Goal: Task Accomplishment & Management: Use online tool/utility

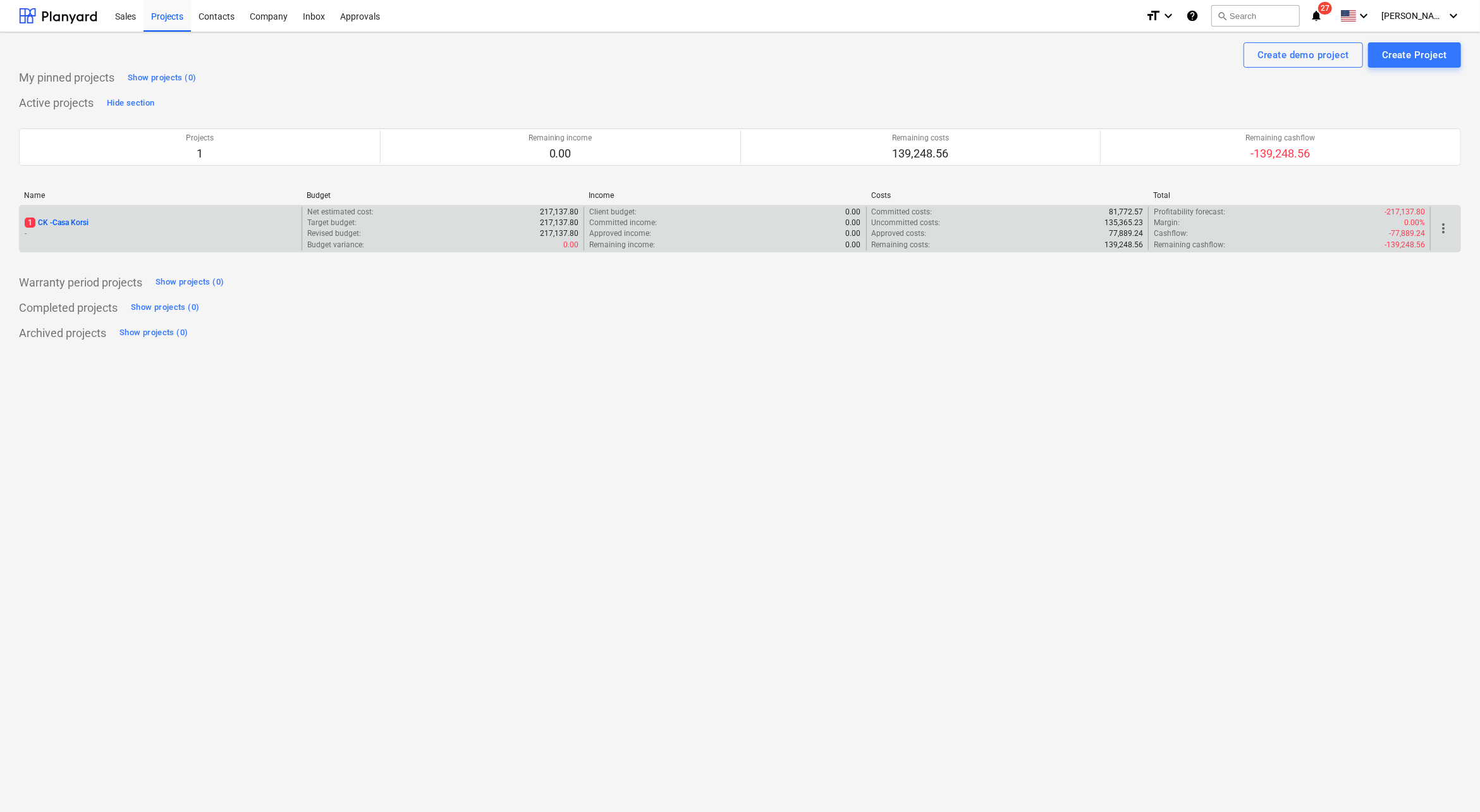
click at [77, 222] on p "1 CK - Casa Korsi" at bounding box center [57, 222] width 64 height 10
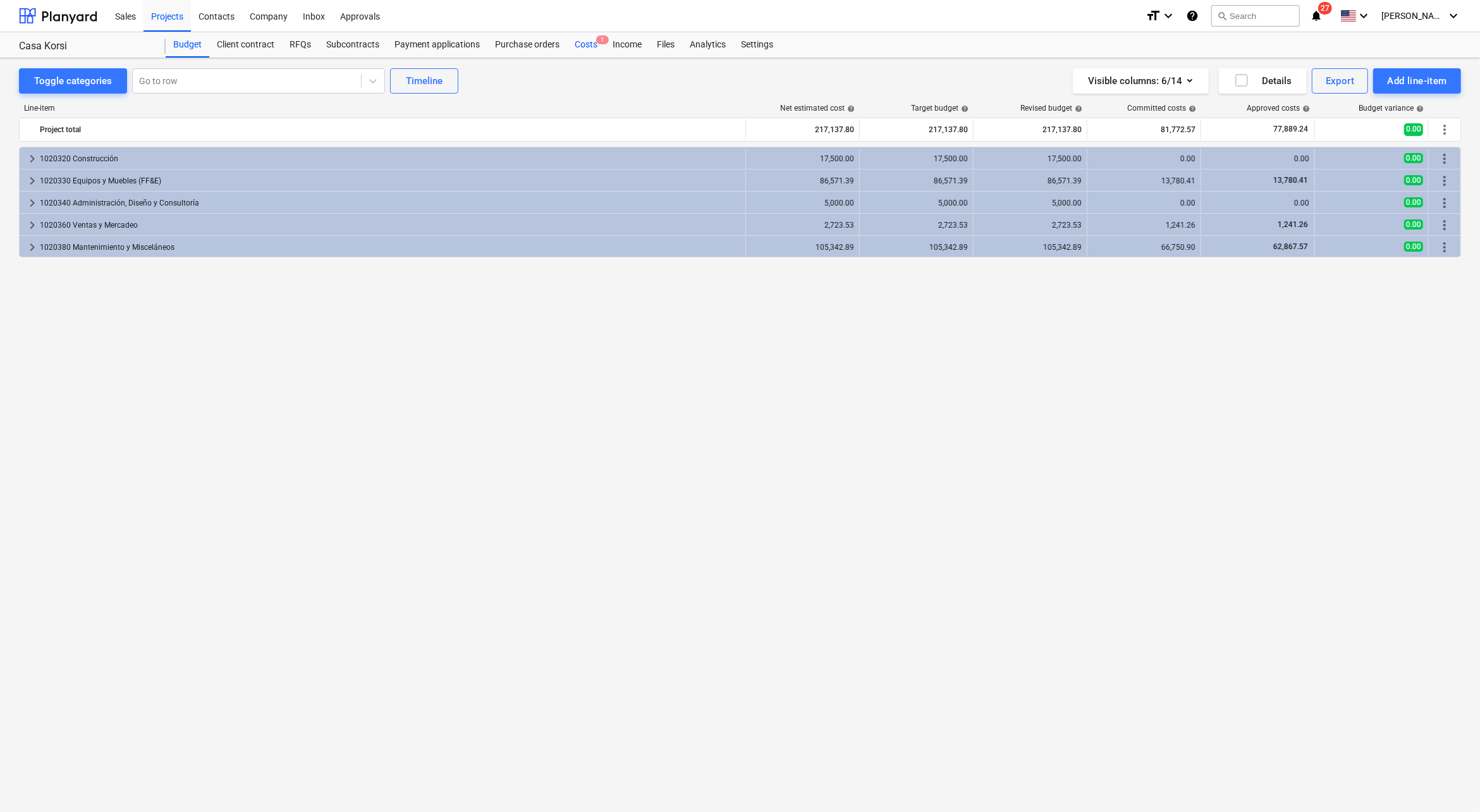
click at [588, 40] on div "Costs 1" at bounding box center [586, 44] width 38 height 25
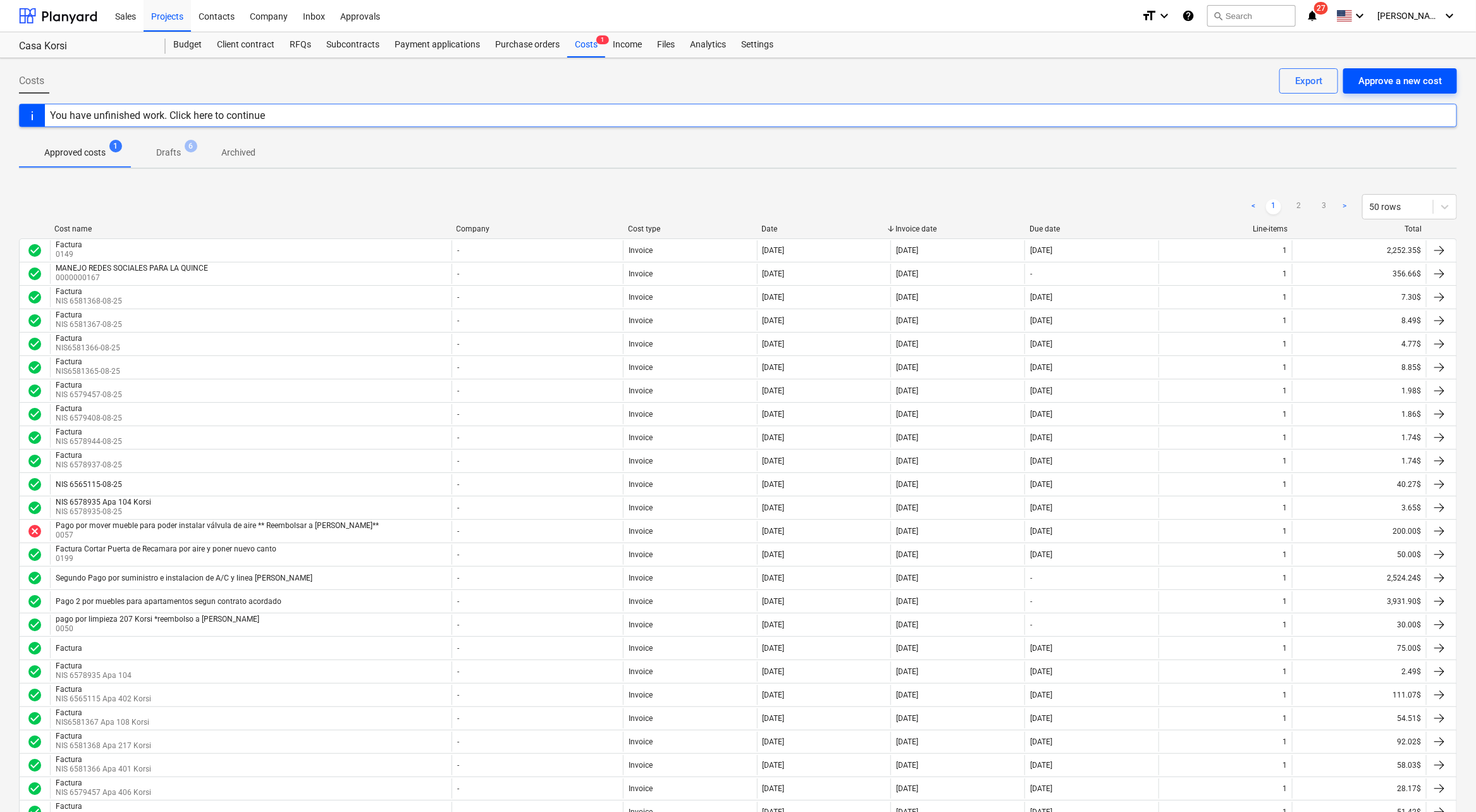
click at [1387, 78] on div "Approve a new cost" at bounding box center [1400, 80] width 84 height 16
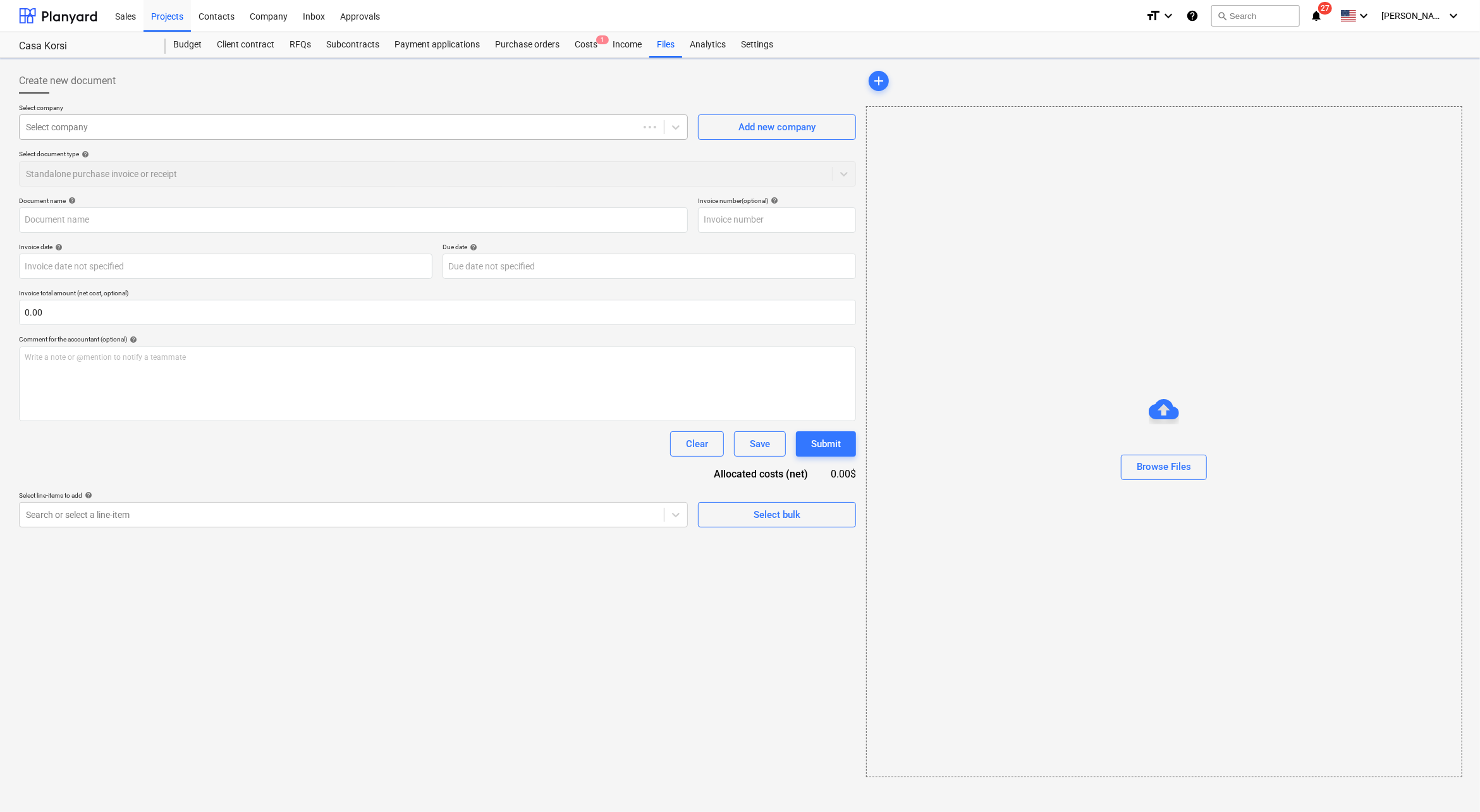
click at [262, 132] on div at bounding box center [328, 127] width 606 height 13
type input "NOVEY"
type input "LA MANZANA $750 -RECIBO 2DO ABONO 10% (1).pdf"
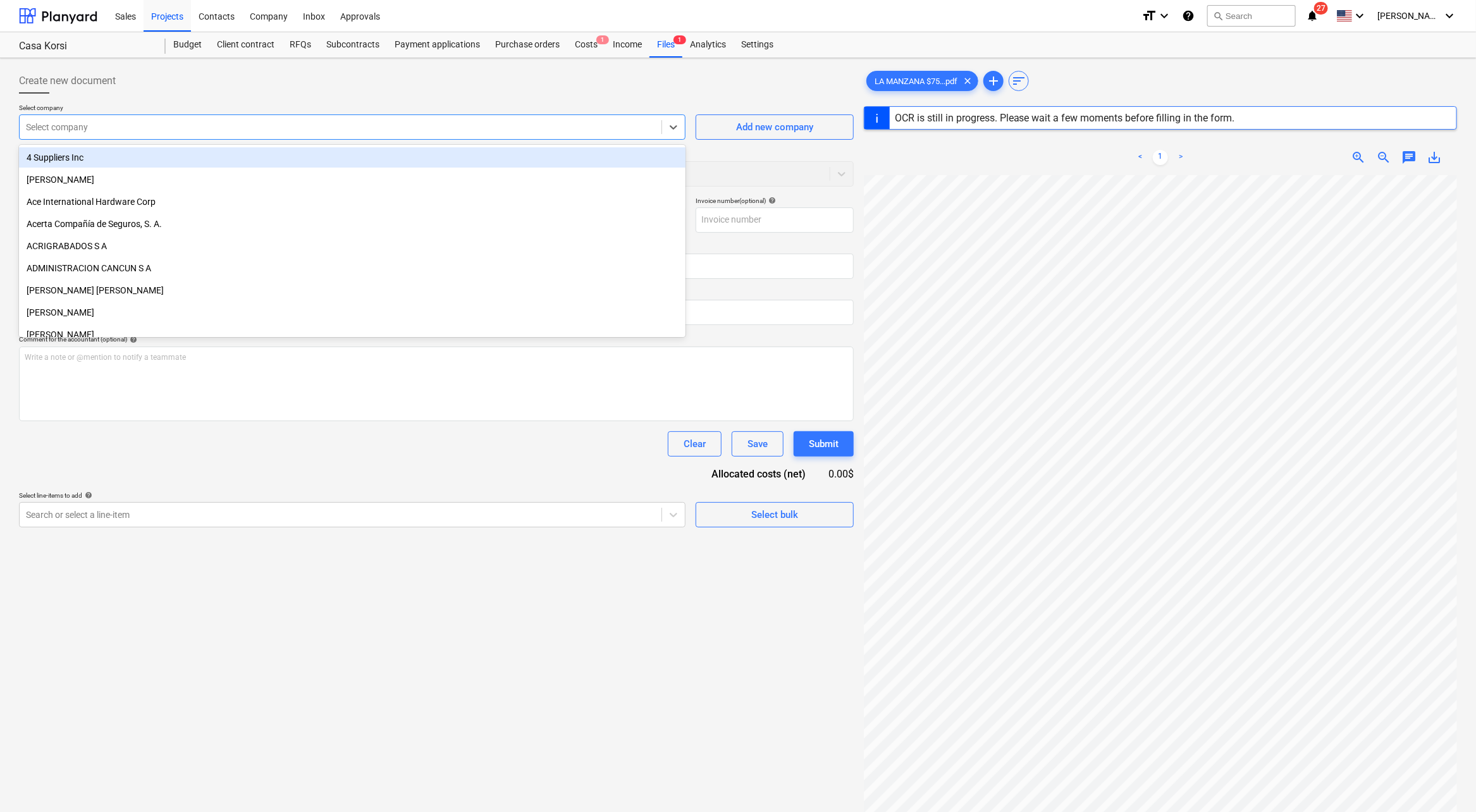
click at [397, 122] on div at bounding box center [341, 127] width 629 height 13
type input "VICEN"
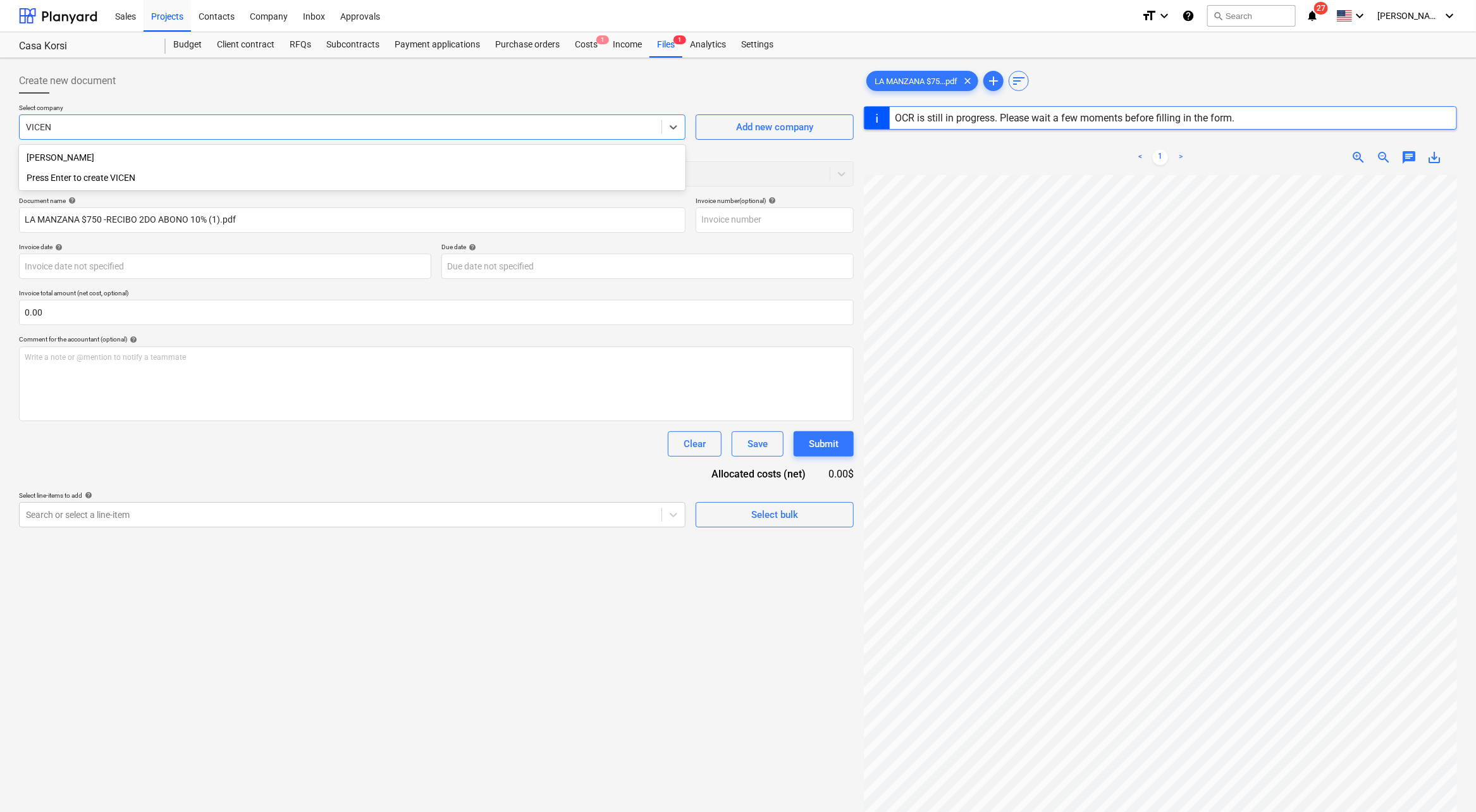
click at [334, 158] on div "[PERSON_NAME]" at bounding box center [352, 157] width 666 height 20
click at [253, 213] on input "LA MANZANA $750 -RECIBO 2DO ABONO 10% (1).pdf" at bounding box center [352, 220] width 666 height 25
click at [754, 223] on input "text" at bounding box center [774, 220] width 158 height 25
click at [431, 518] on div at bounding box center [341, 515] width 629 height 13
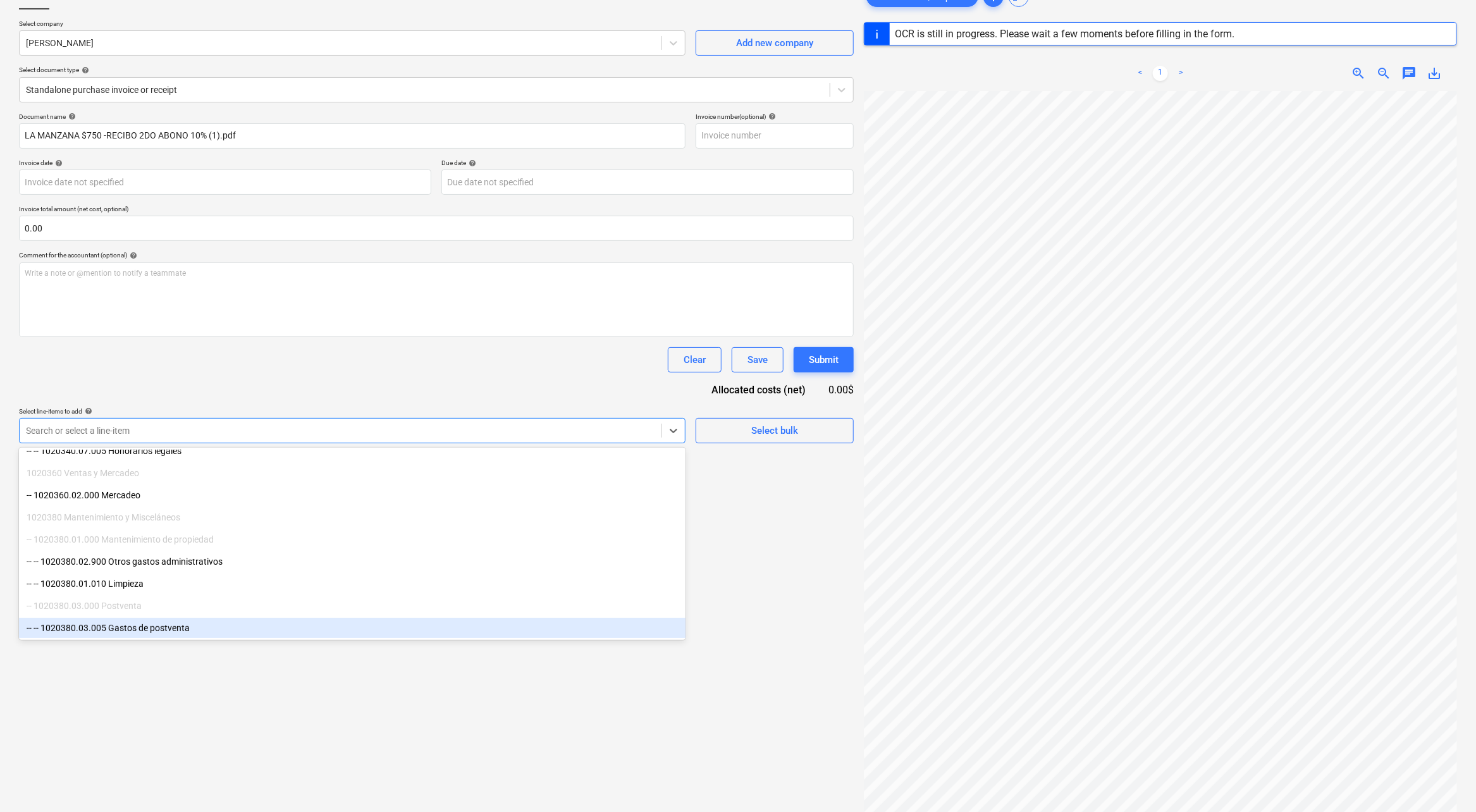
scroll to position [22, 0]
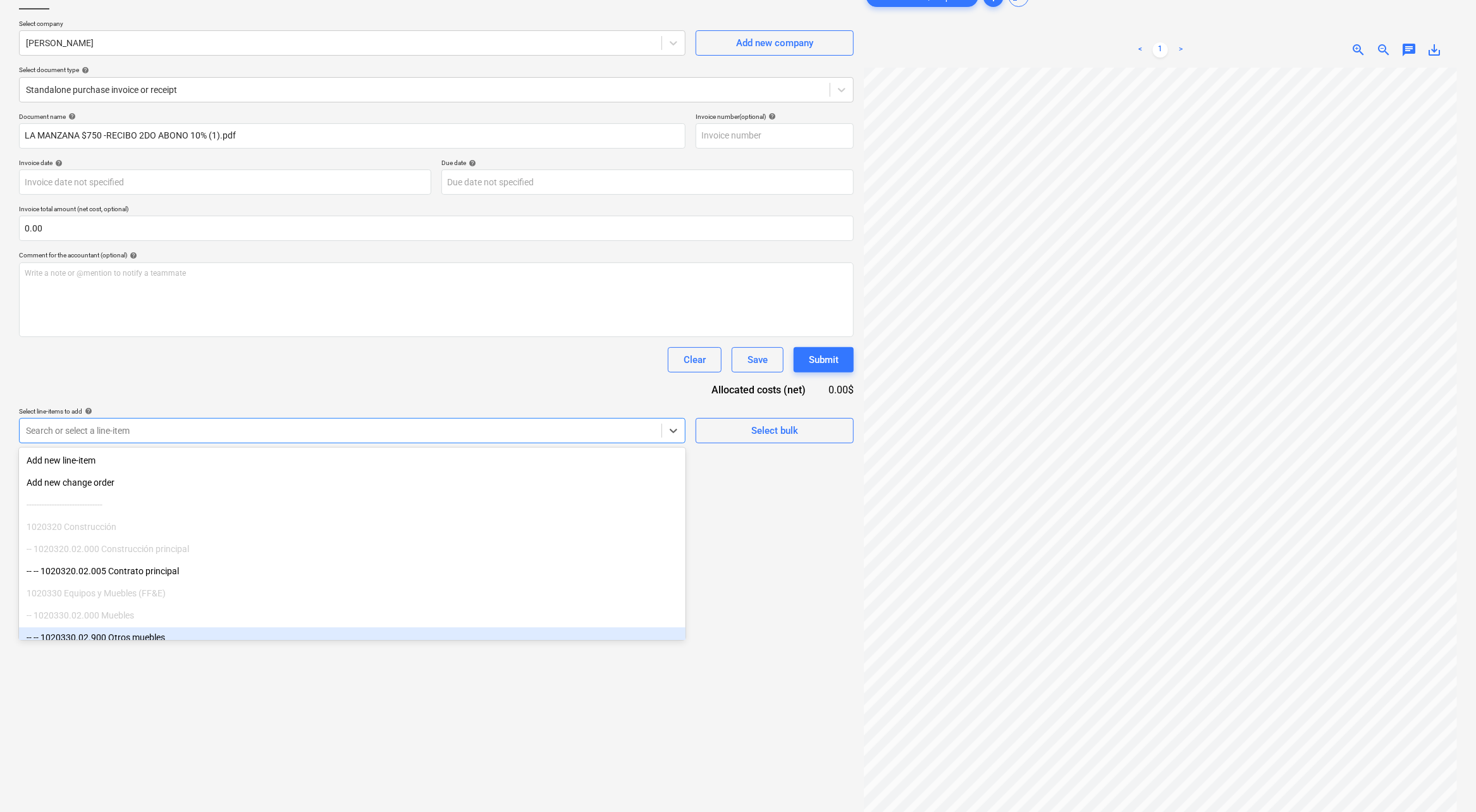
click at [231, 629] on div "-- -- 1020330.02.900 Otros muebles" at bounding box center [352, 637] width 666 height 20
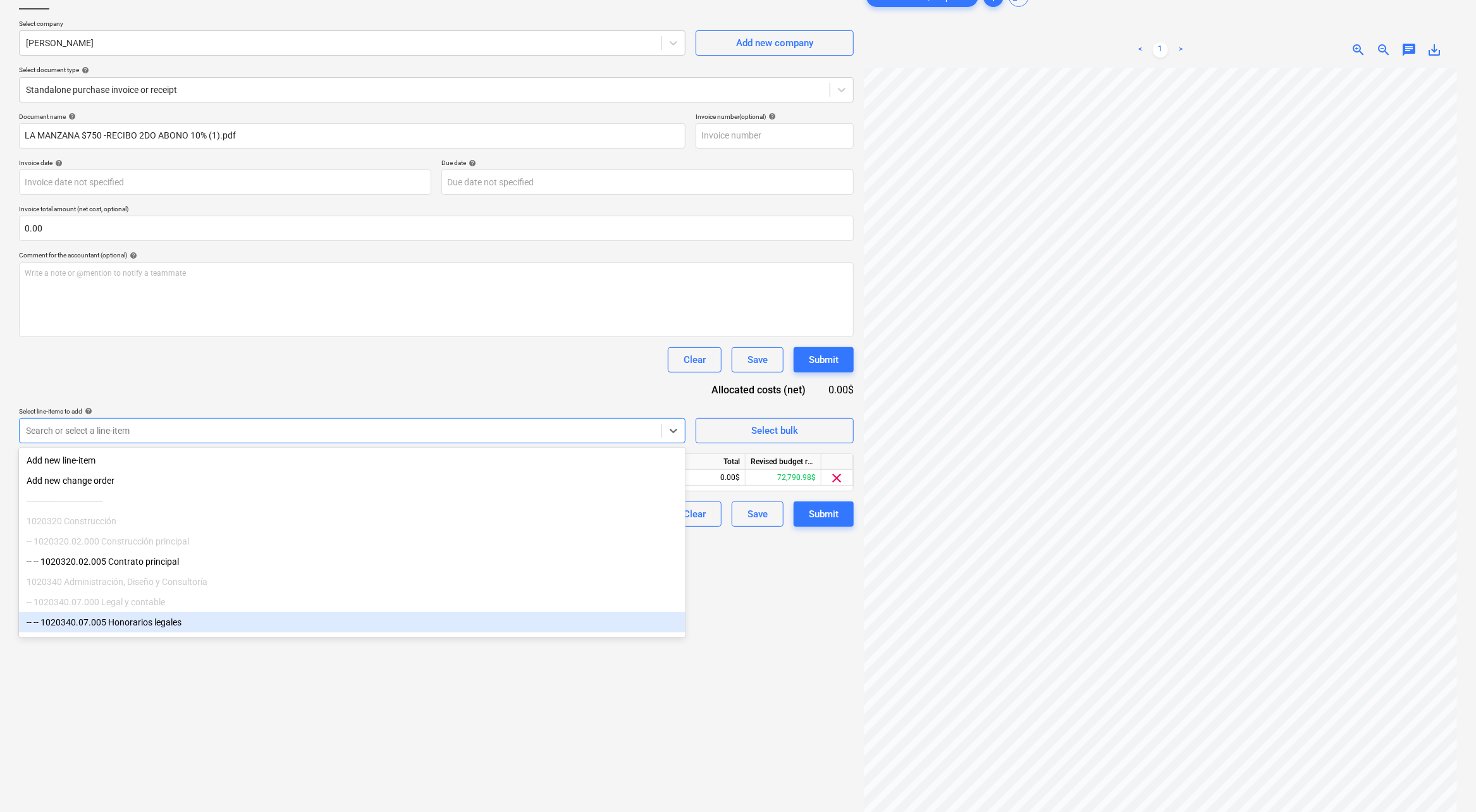
click at [780, 678] on div "Create new document Select company [PERSON_NAME] Add new company Select documen…" at bounding box center [436, 426] width 845 height 893
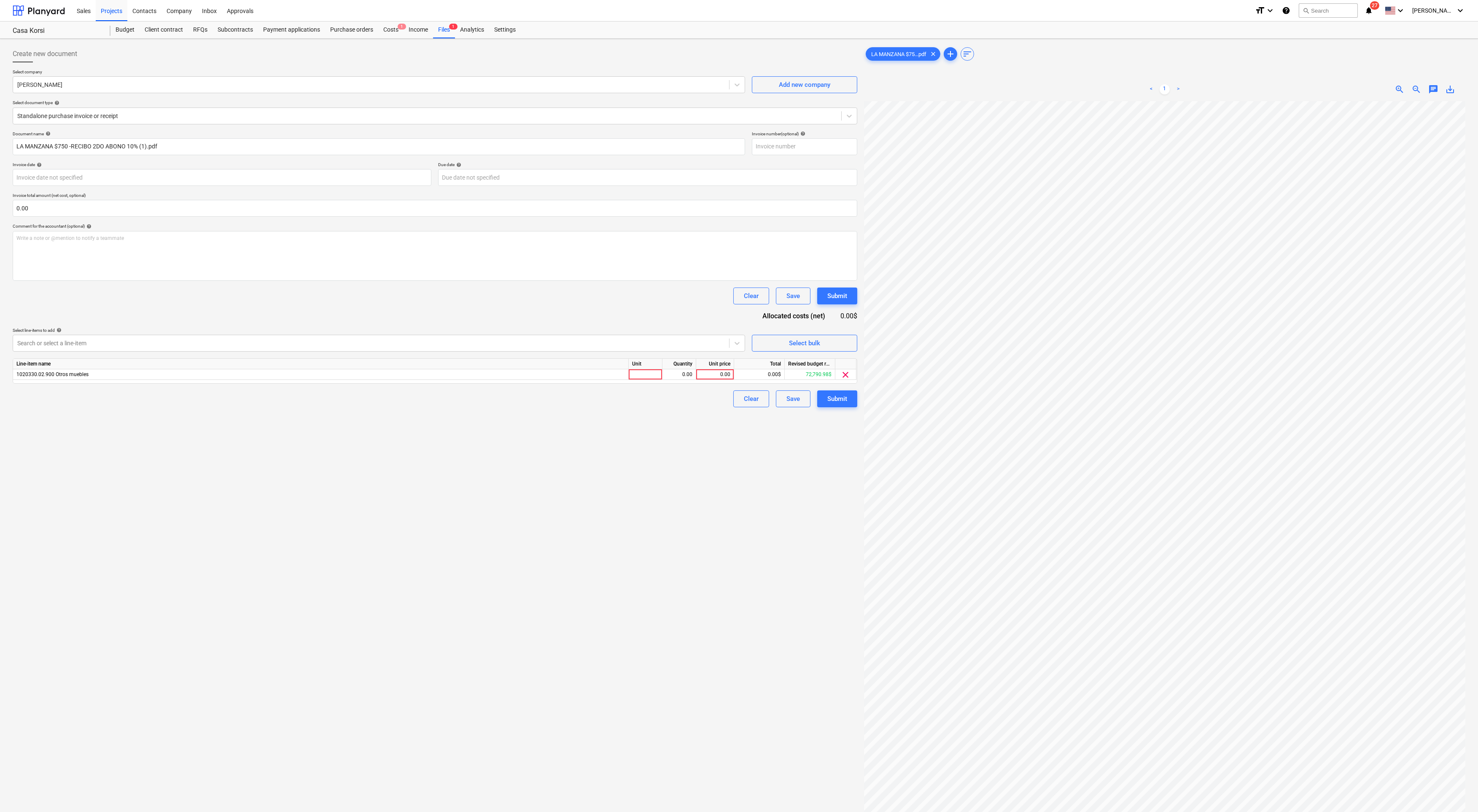
click at [722, 370] on div "Unit price" at bounding box center [715, 364] width 38 height 10
click at [722, 375] on div "0.00" at bounding box center [715, 375] width 31 height 10
type input "750"
click at [658, 440] on div "Create new document Select company [PERSON_NAME] Add new company Select documen…" at bounding box center [435, 467] width 851 height 851
click at [838, 393] on button "Submit" at bounding box center [837, 398] width 40 height 17
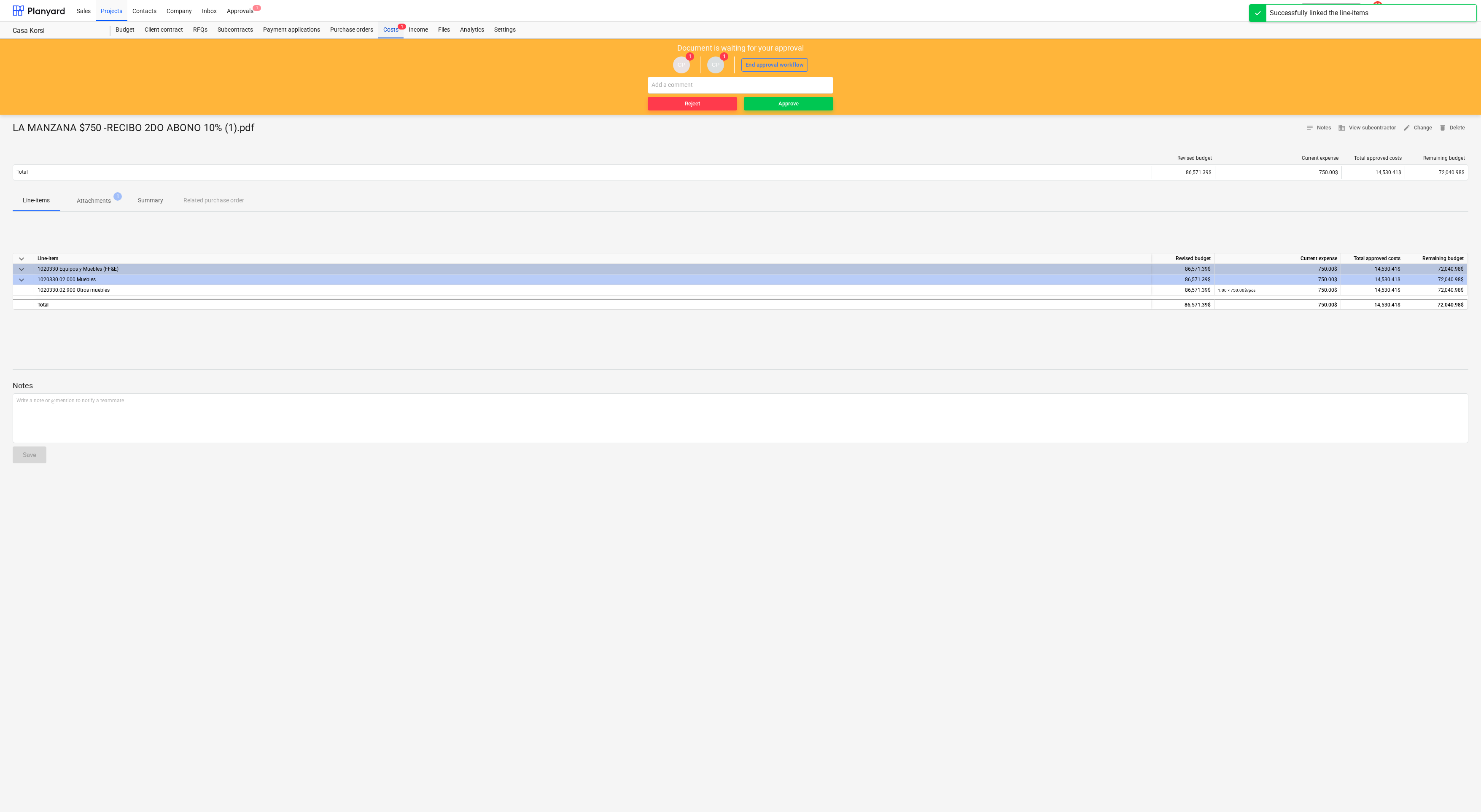
click at [390, 29] on div "Costs 1" at bounding box center [391, 29] width 25 height 17
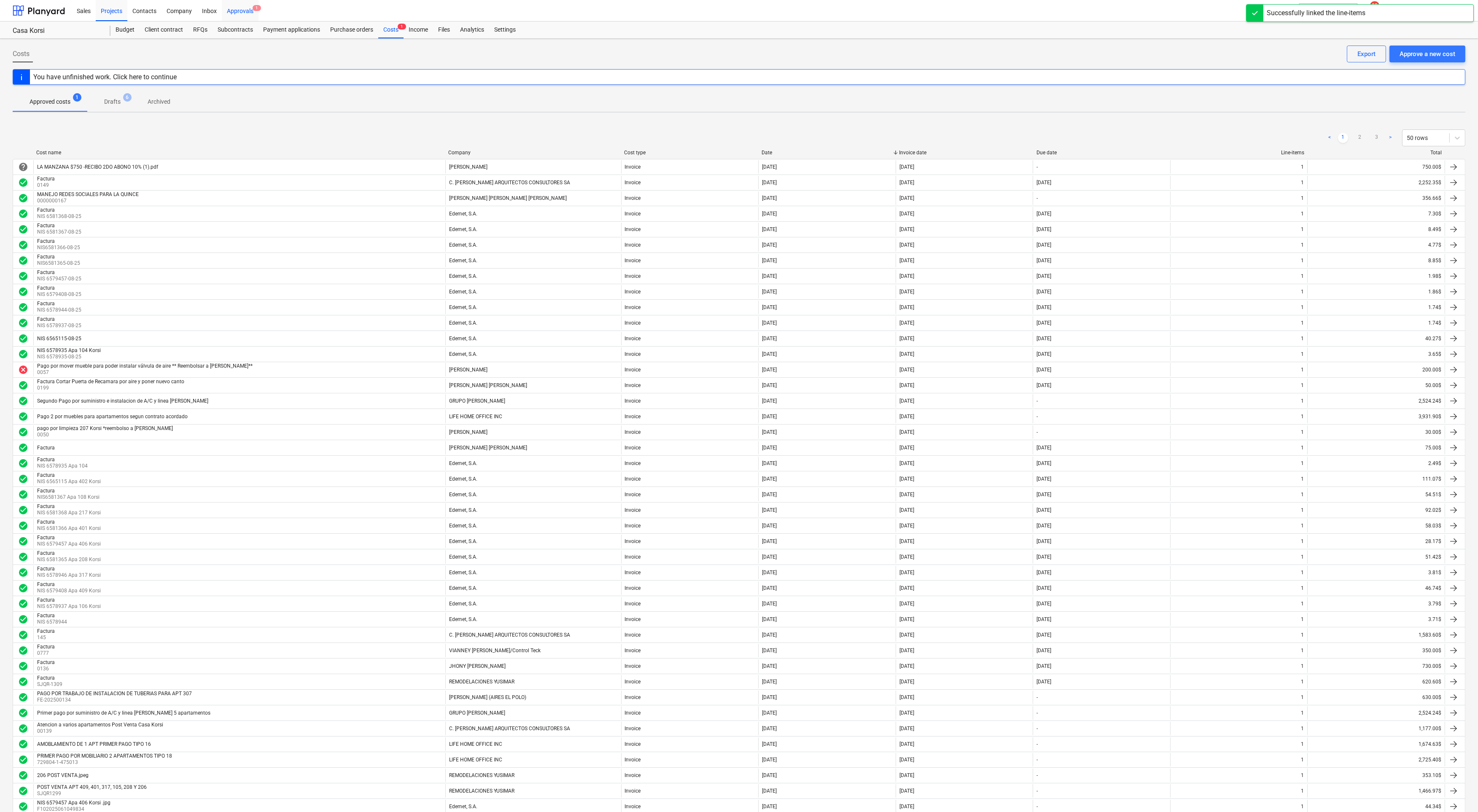
click at [248, 7] on div "Approvals 1" at bounding box center [240, 10] width 37 height 21
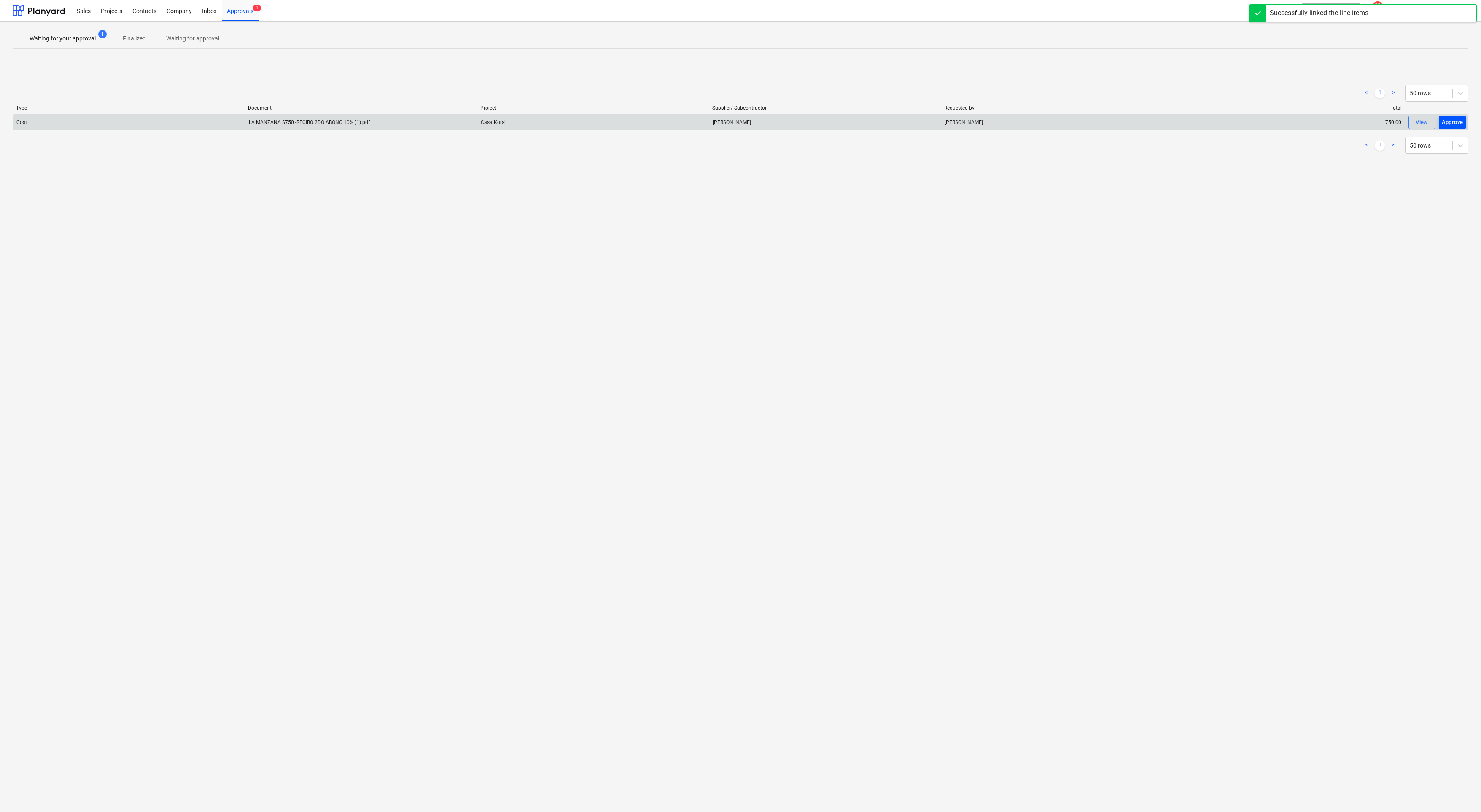
click at [987, 121] on div "Approve" at bounding box center [1452, 122] width 21 height 10
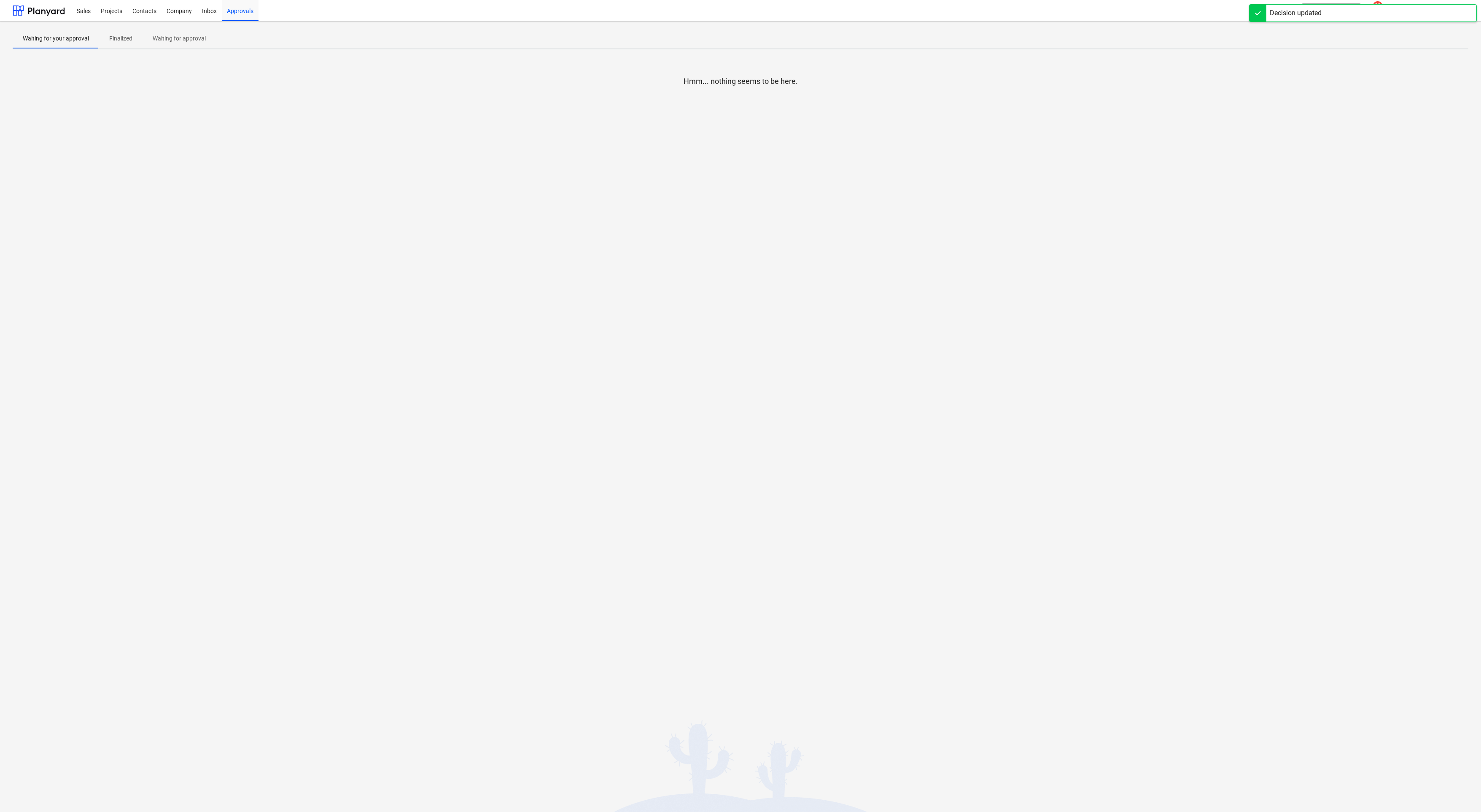
click at [4, 12] on div "Sales Projects Contacts Company Inbox Approvals format_size keyboard_arrow_down…" at bounding box center [740, 10] width 1481 height 21
click at [59, 9] on div at bounding box center [39, 10] width 52 height 21
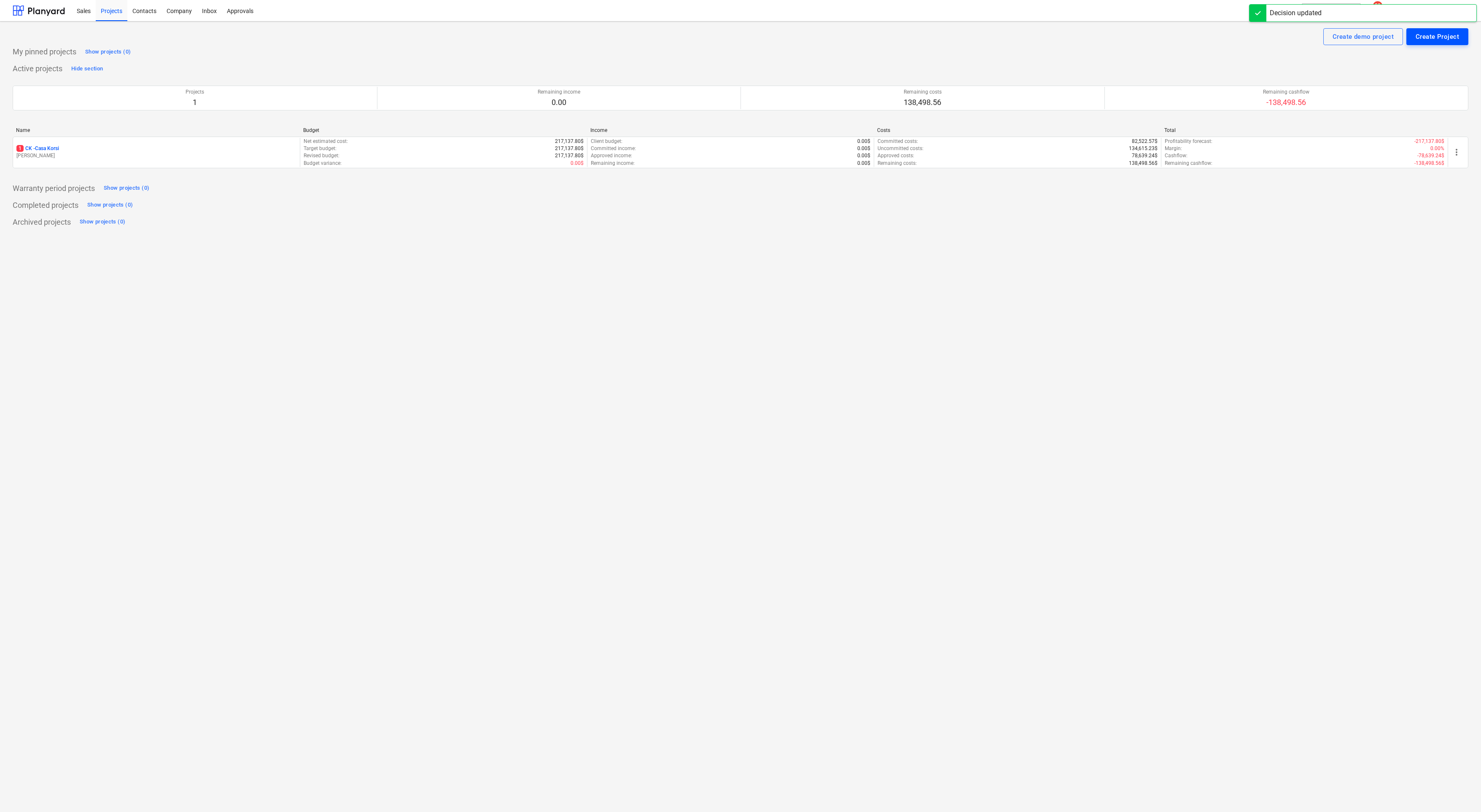
click at [987, 33] on div "Create Project" at bounding box center [1437, 36] width 44 height 11
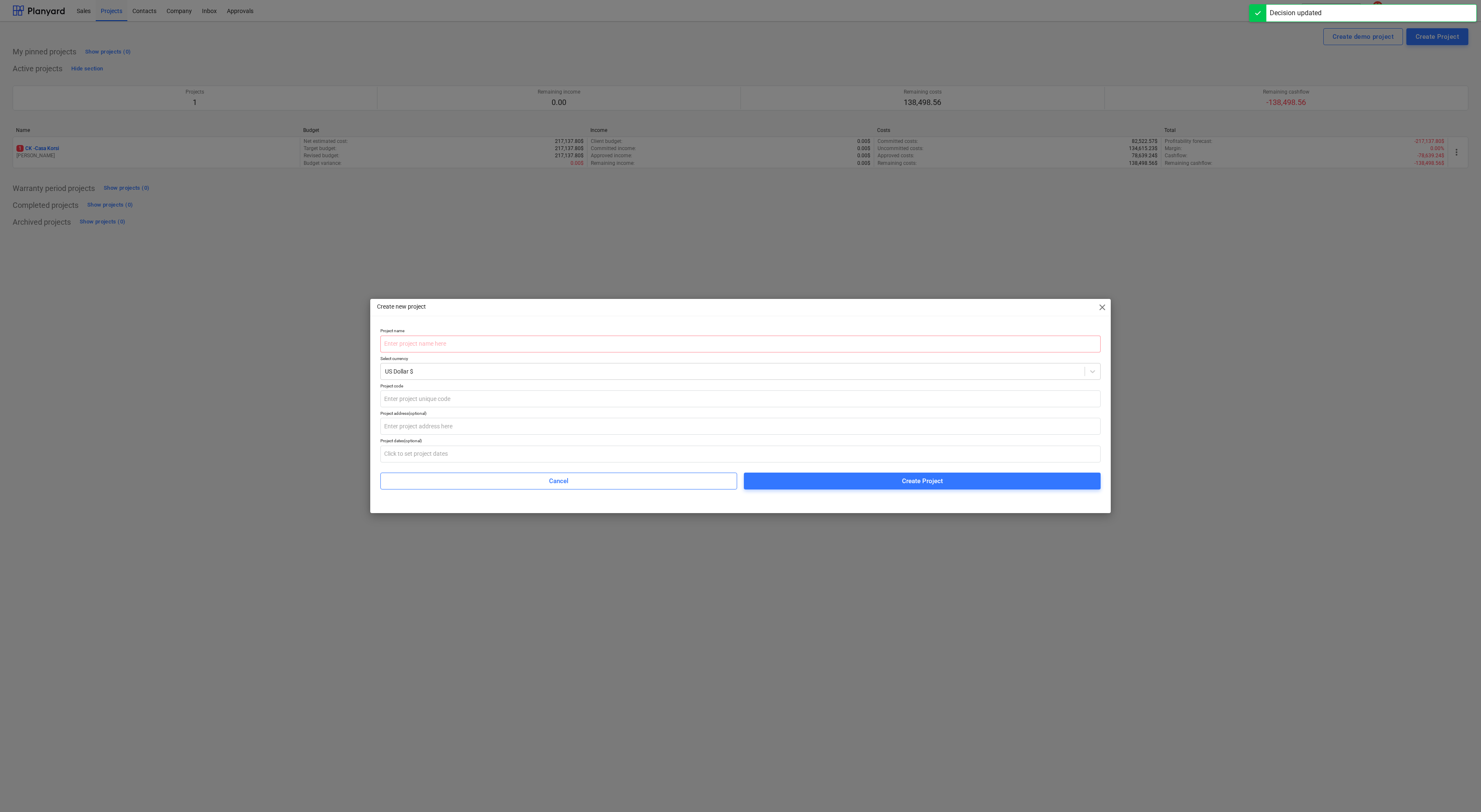
click at [450, 92] on div "Create new project close Project name Select currency US Dollar $ Project code …" at bounding box center [740, 406] width 1481 height 812
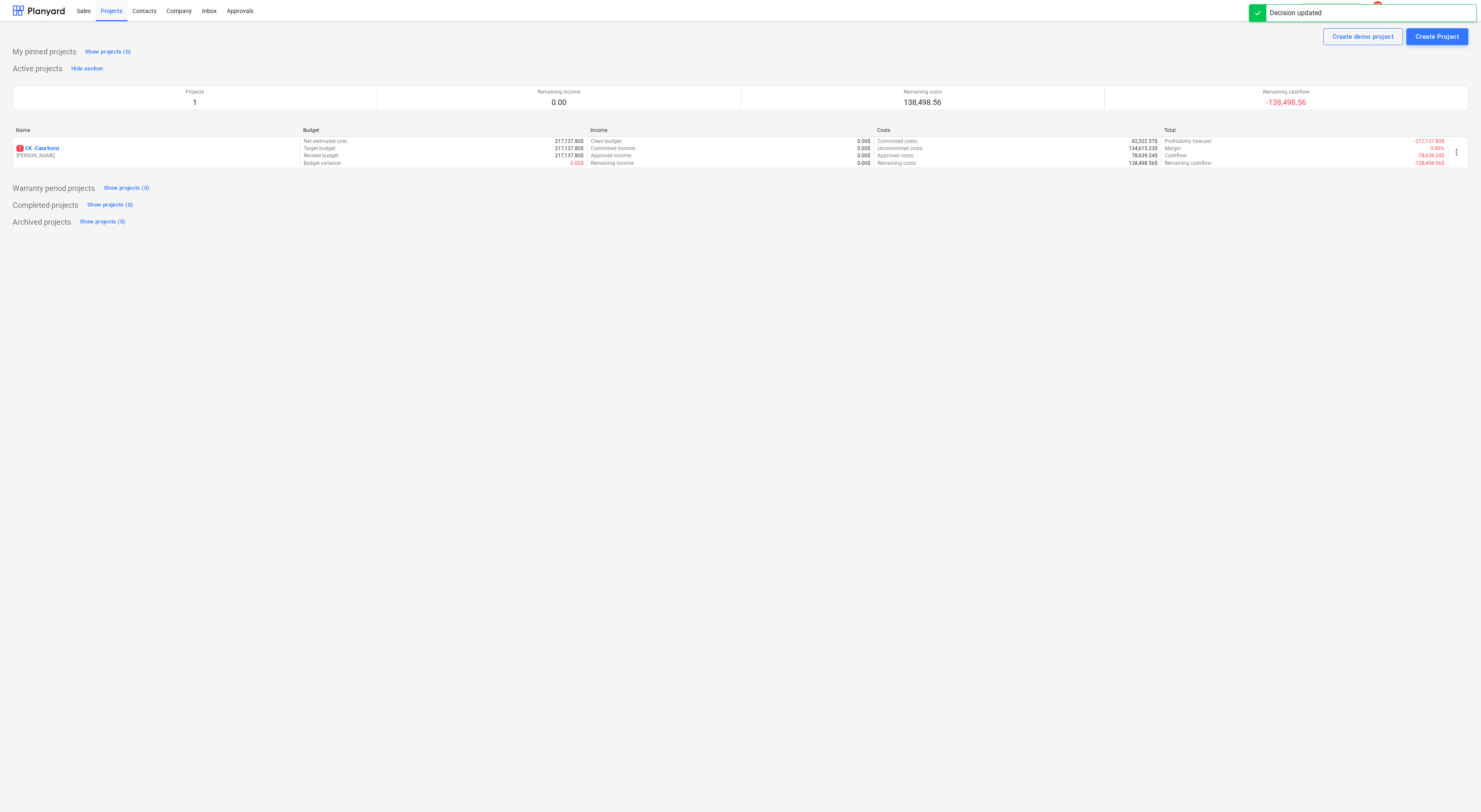
click at [175, 138] on div "1 CK - Casa Korsi [PERSON_NAME]" at bounding box center [156, 152] width 287 height 29
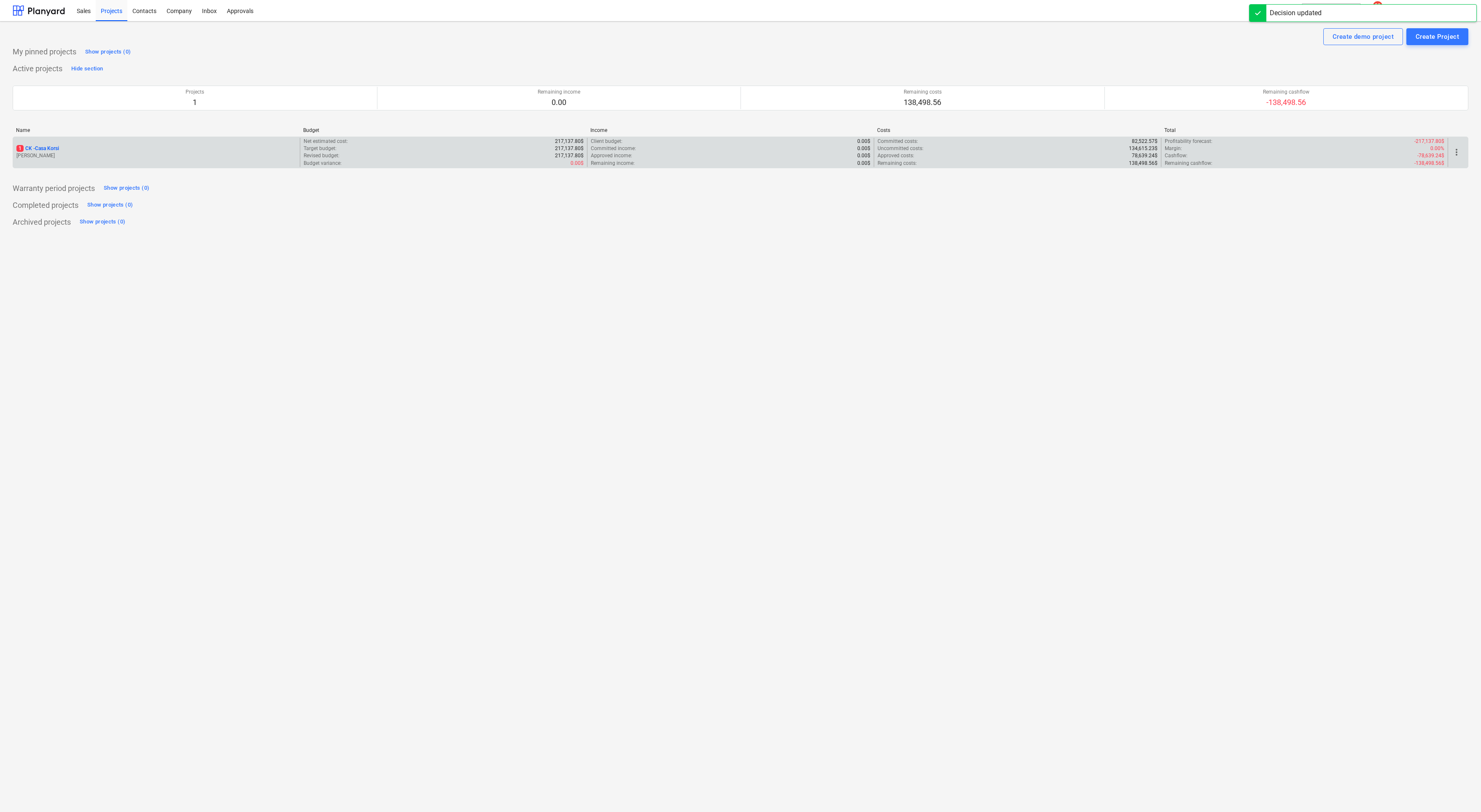
click at [66, 145] on div "1 CK - Casa Korsi" at bounding box center [156, 148] width 280 height 7
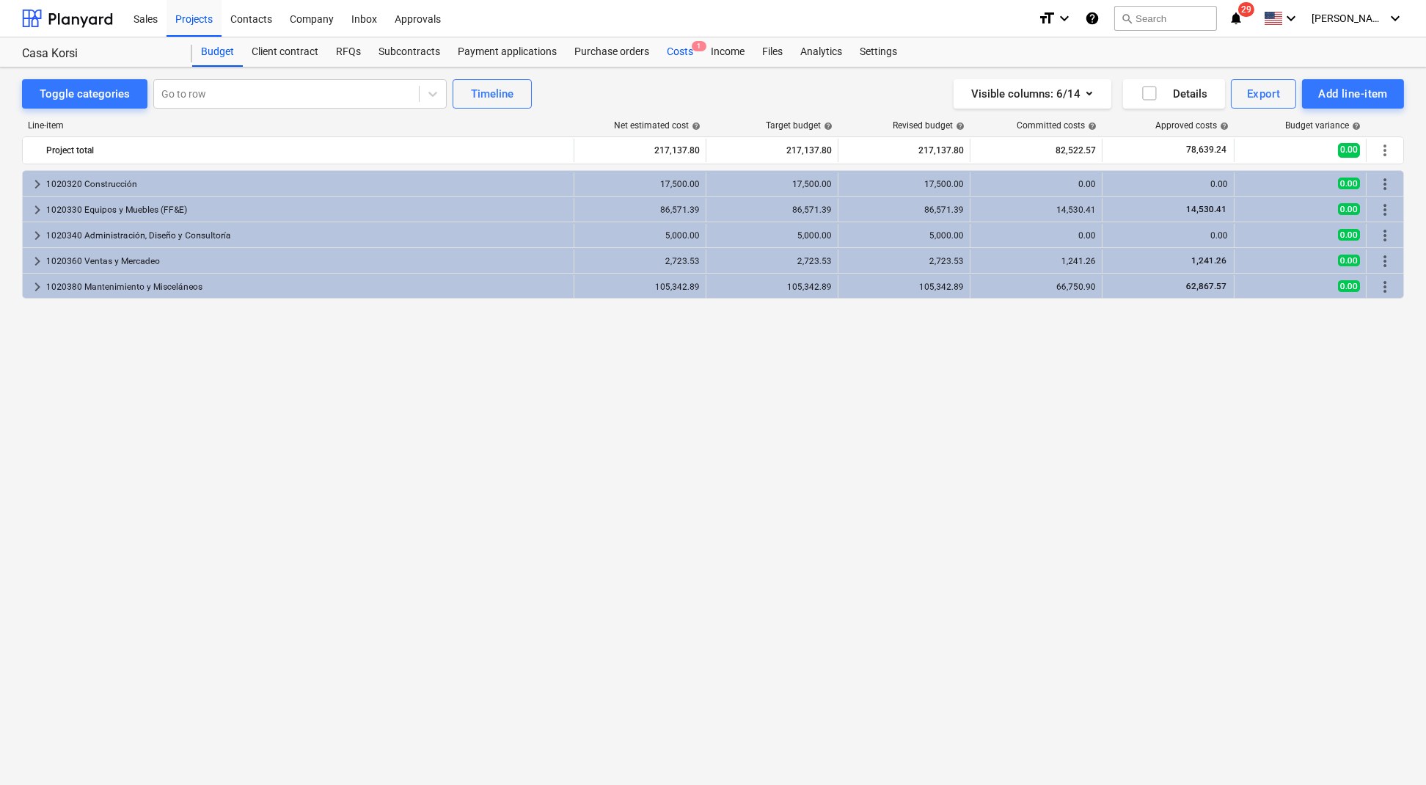
click at [674, 46] on div "Costs 1" at bounding box center [680, 51] width 44 height 29
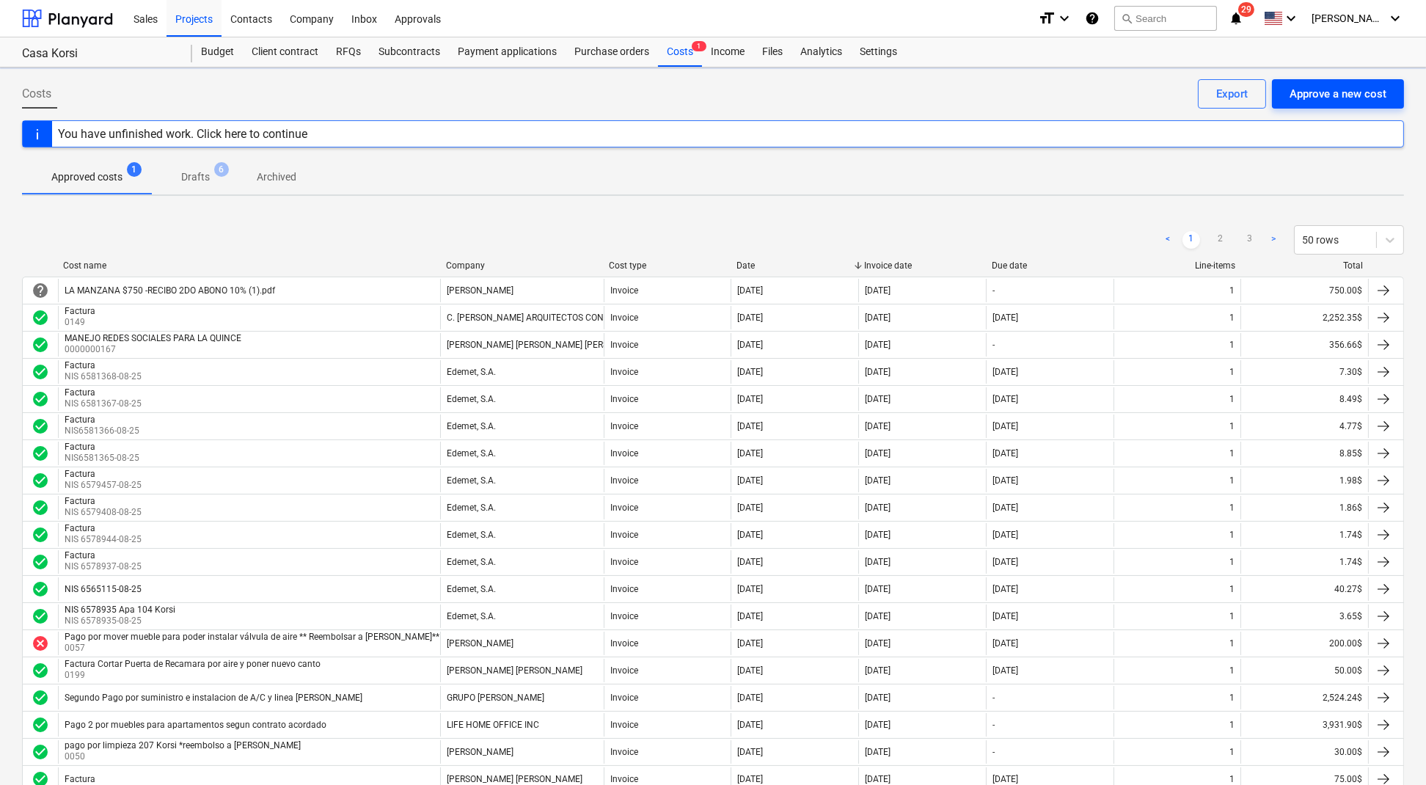
click at [1363, 98] on div "Approve a new cost" at bounding box center [1337, 93] width 97 height 19
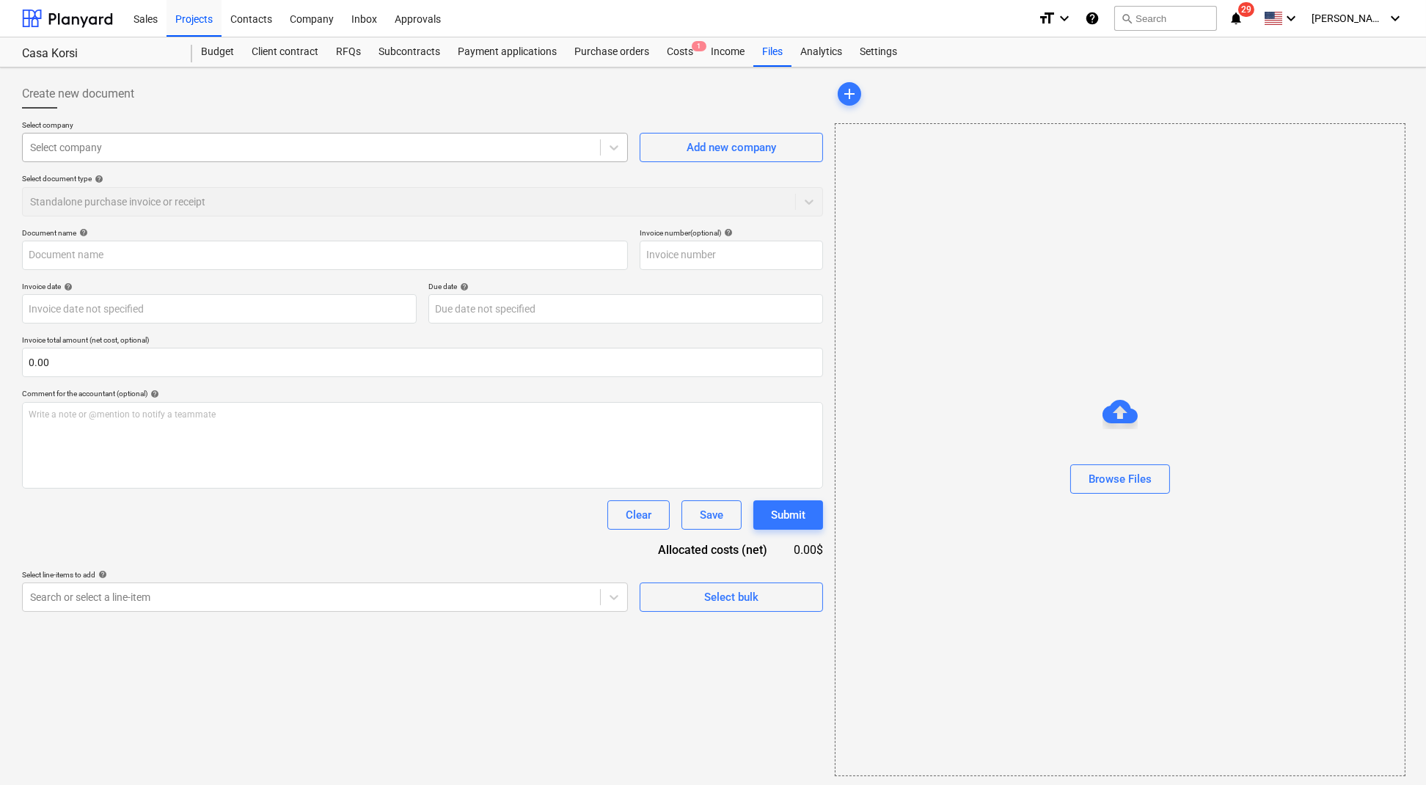
click at [276, 153] on div at bounding box center [311, 147] width 563 height 15
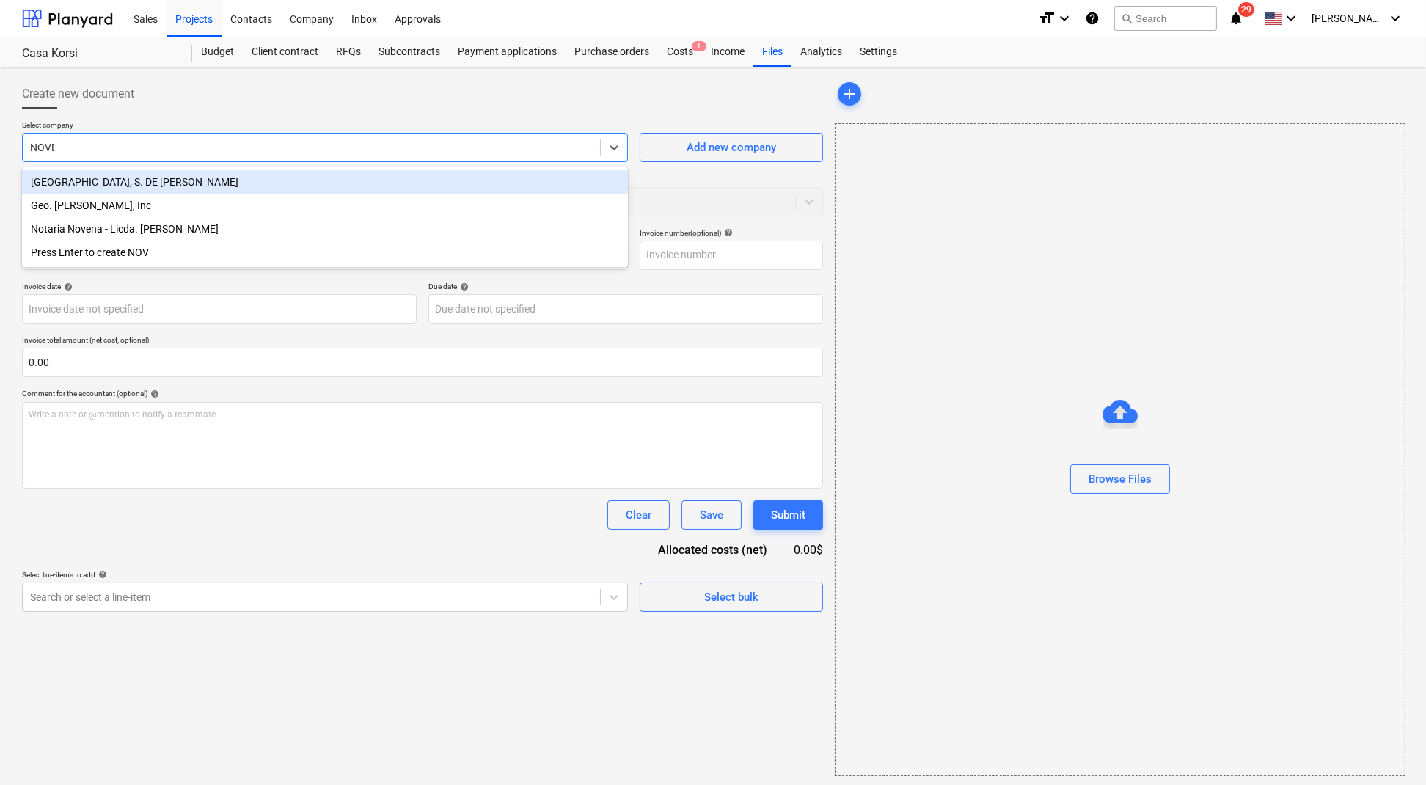
type input "NOVEY"
click at [340, 191] on div "Geo. [PERSON_NAME], Inc" at bounding box center [325, 181] width 606 height 23
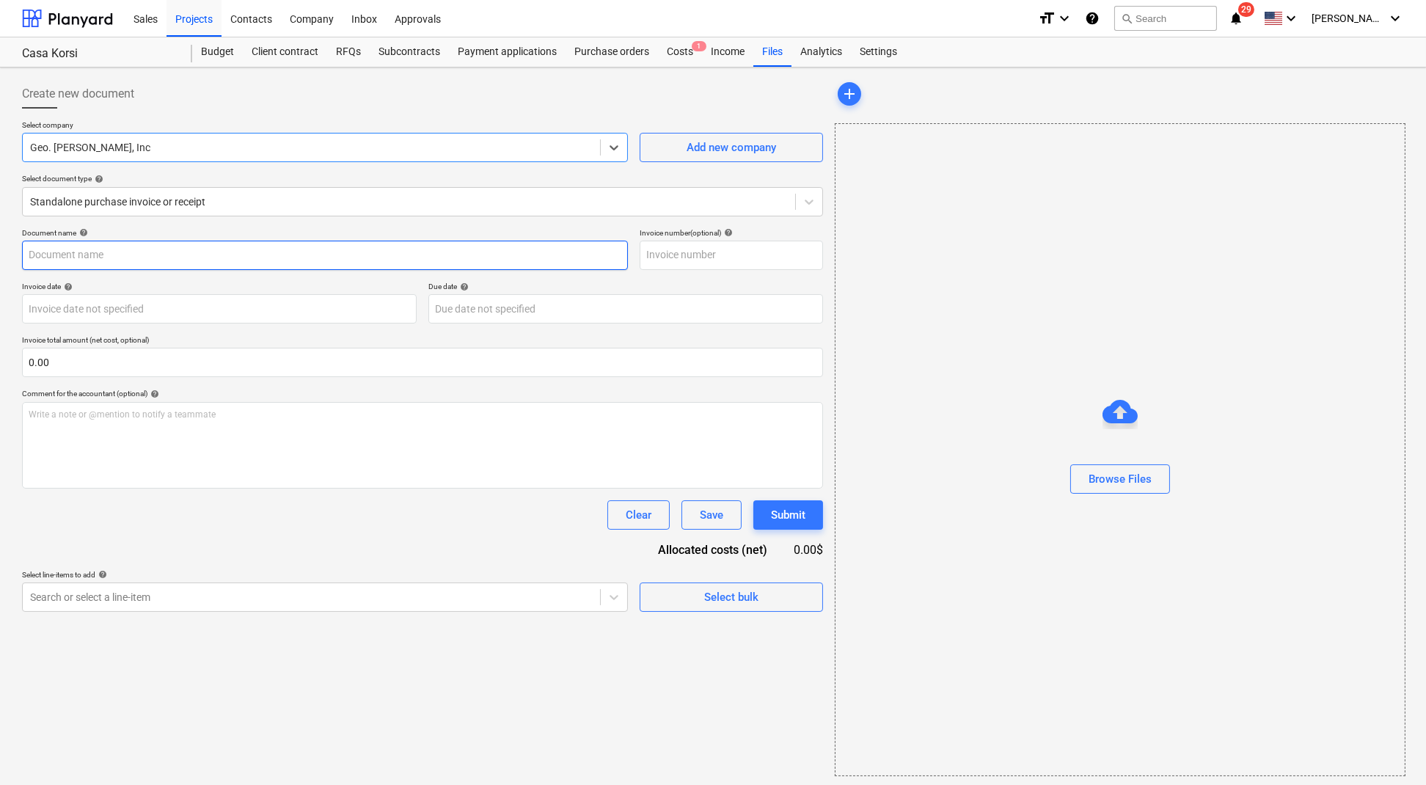
click at [155, 265] on input "text" at bounding box center [325, 255] width 606 height 29
type input "r"
type input "REEMBOLSO A [PERSON_NAME] - COMPRA DE OSE PARA ADECUACION 2 UNIDADES KORSI"
click at [698, 256] on input "text" at bounding box center [731, 255] width 183 height 29
type input "0101566861"
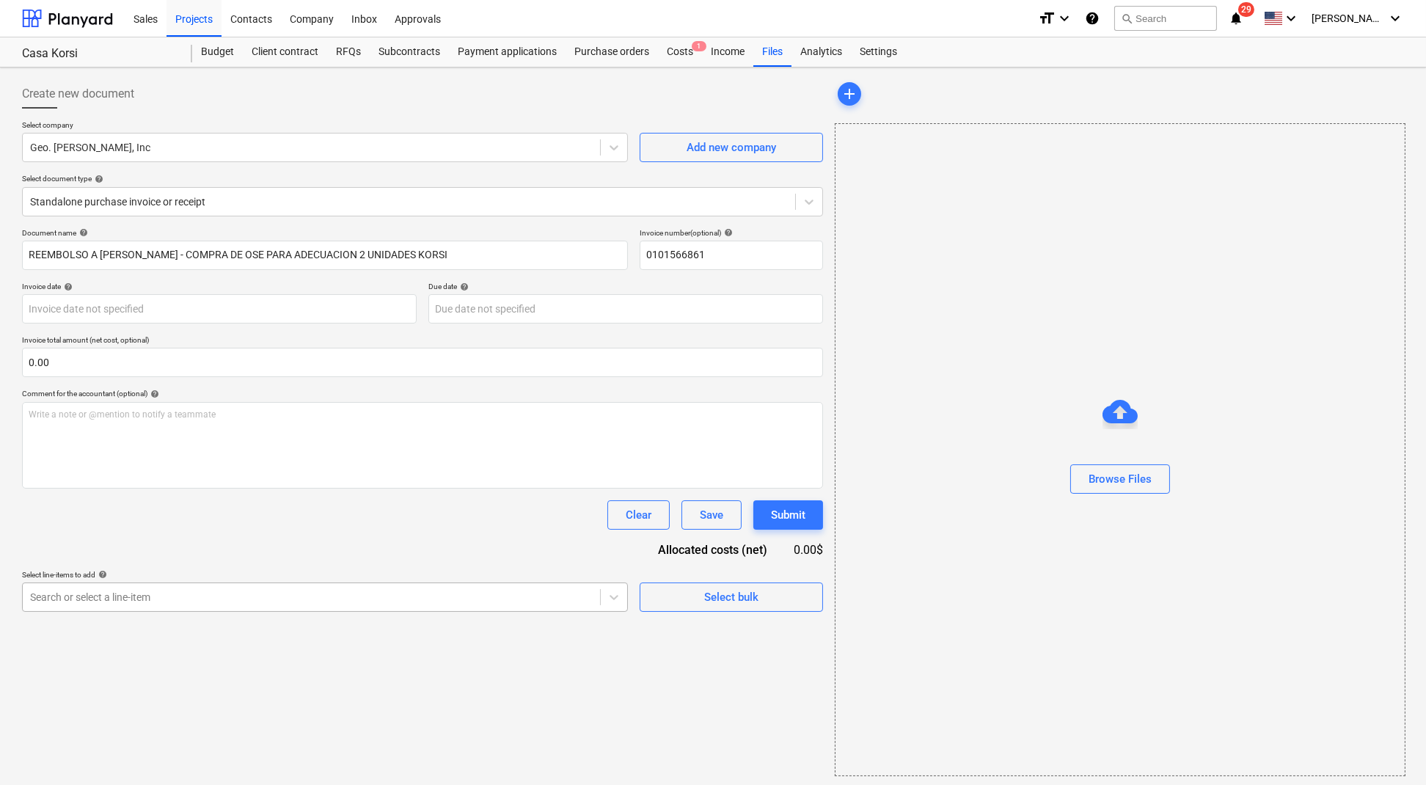
click at [137, 610] on div "Create new document Select company Geo. [PERSON_NAME], Inc Add new company Sele…" at bounding box center [422, 427] width 813 height 709
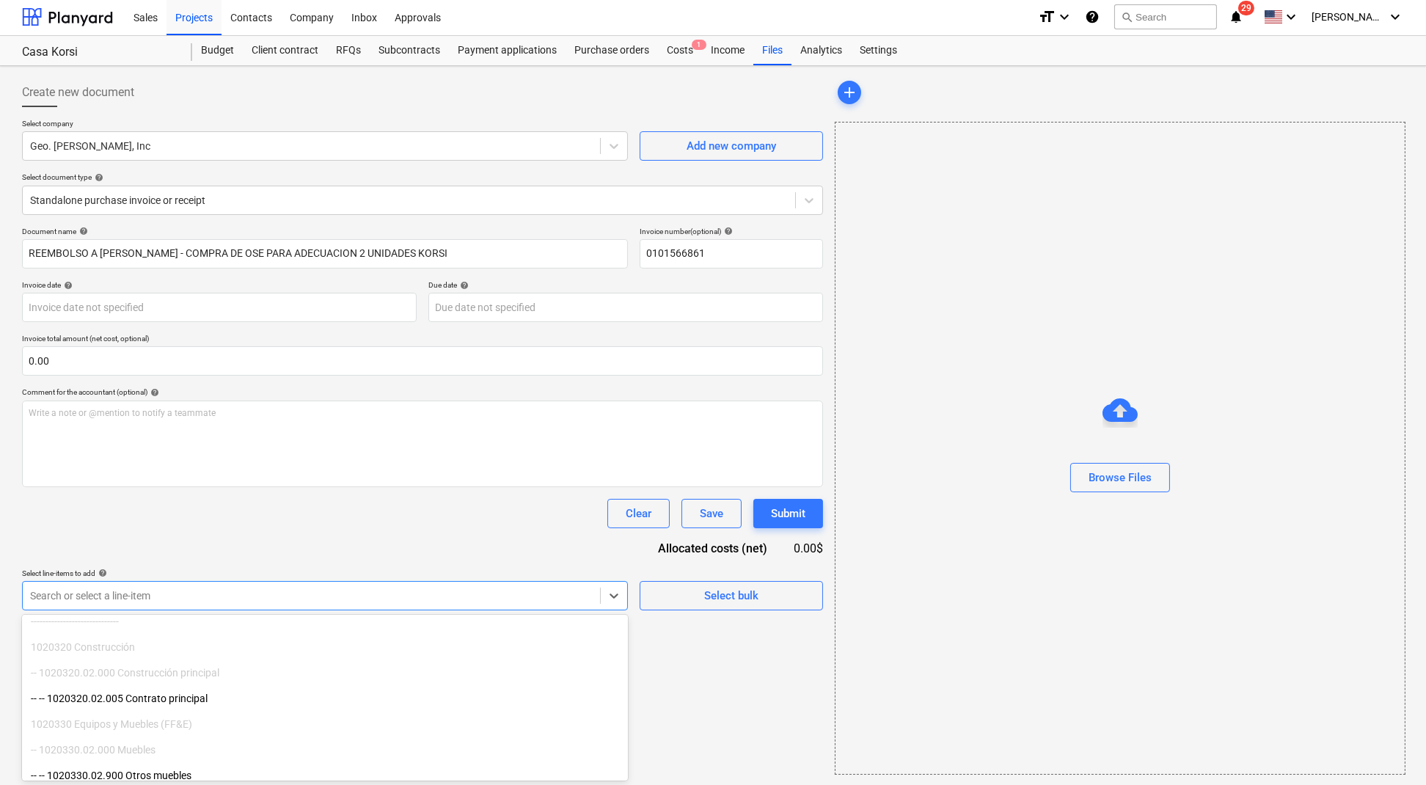
scroll to position [81, 0]
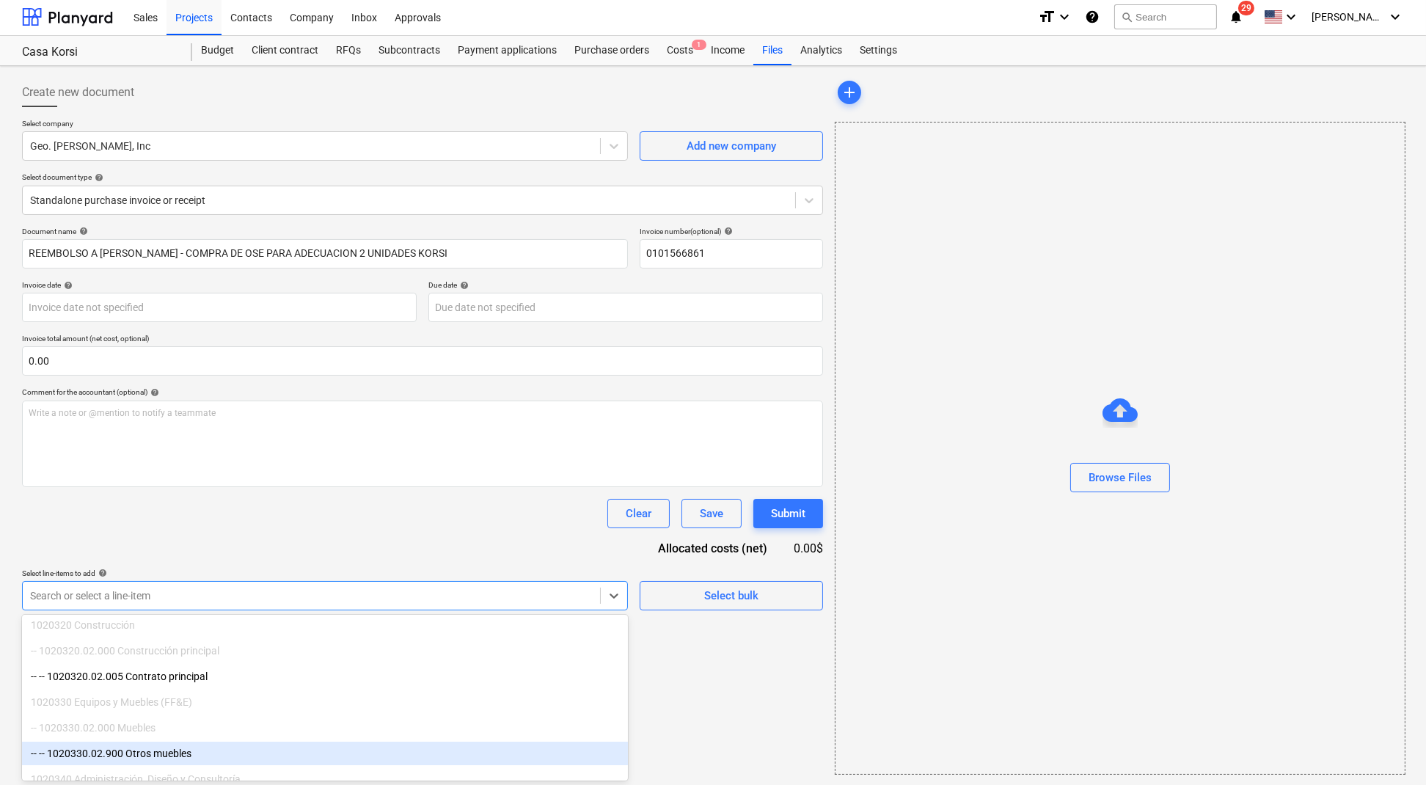
click at [200, 745] on div "-- -- 1020330.02.900 Otros muebles" at bounding box center [325, 753] width 606 height 23
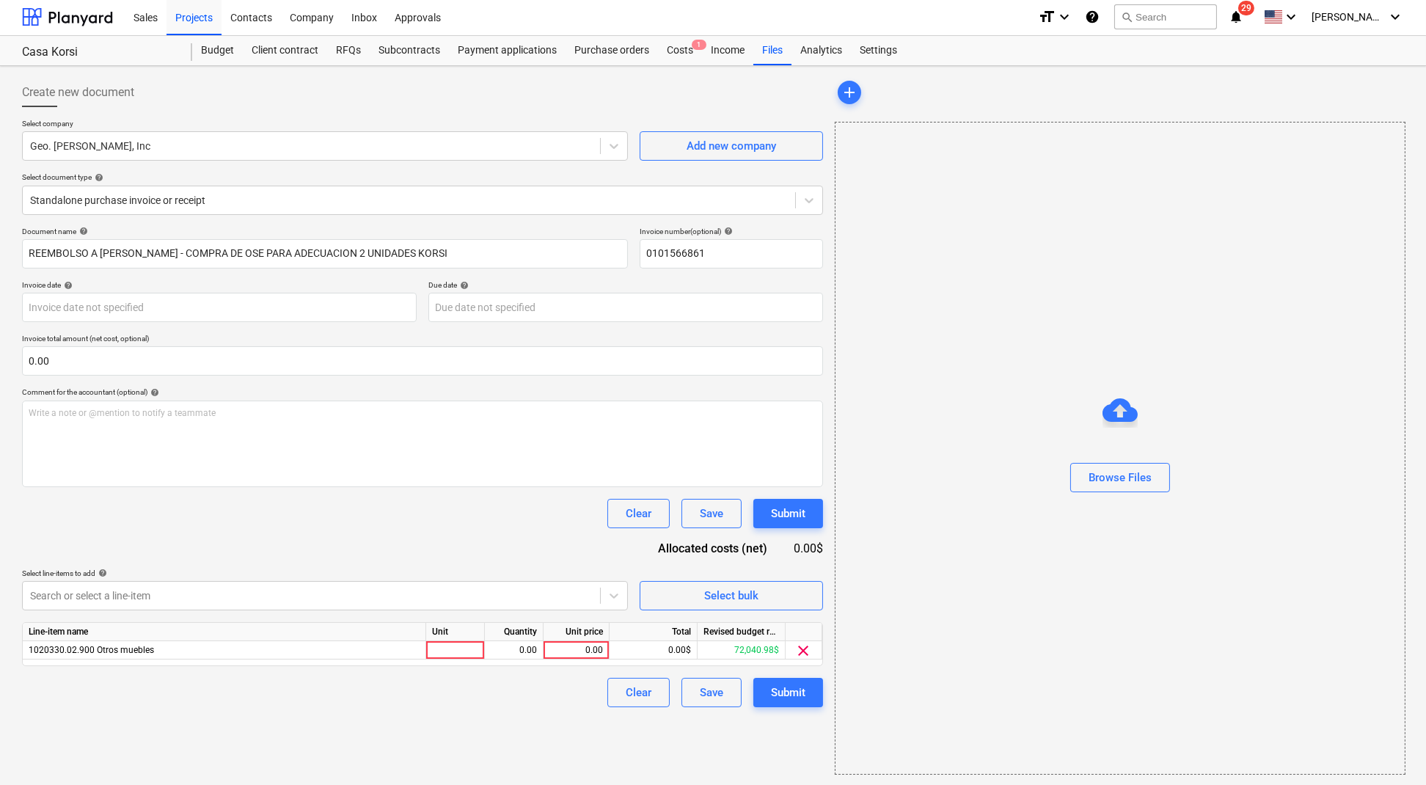
click at [720, 726] on div "Create new document Select company Geo. [PERSON_NAME], Inc Add new company Sele…" at bounding box center [422, 426] width 813 height 709
click at [603, 650] on div "0.00" at bounding box center [577, 650] width 66 height 18
type input "898.95"
click at [443, 732] on div "Create new document Select company Geo. [PERSON_NAME], Inc Add new company Sele…" at bounding box center [422, 426] width 813 height 709
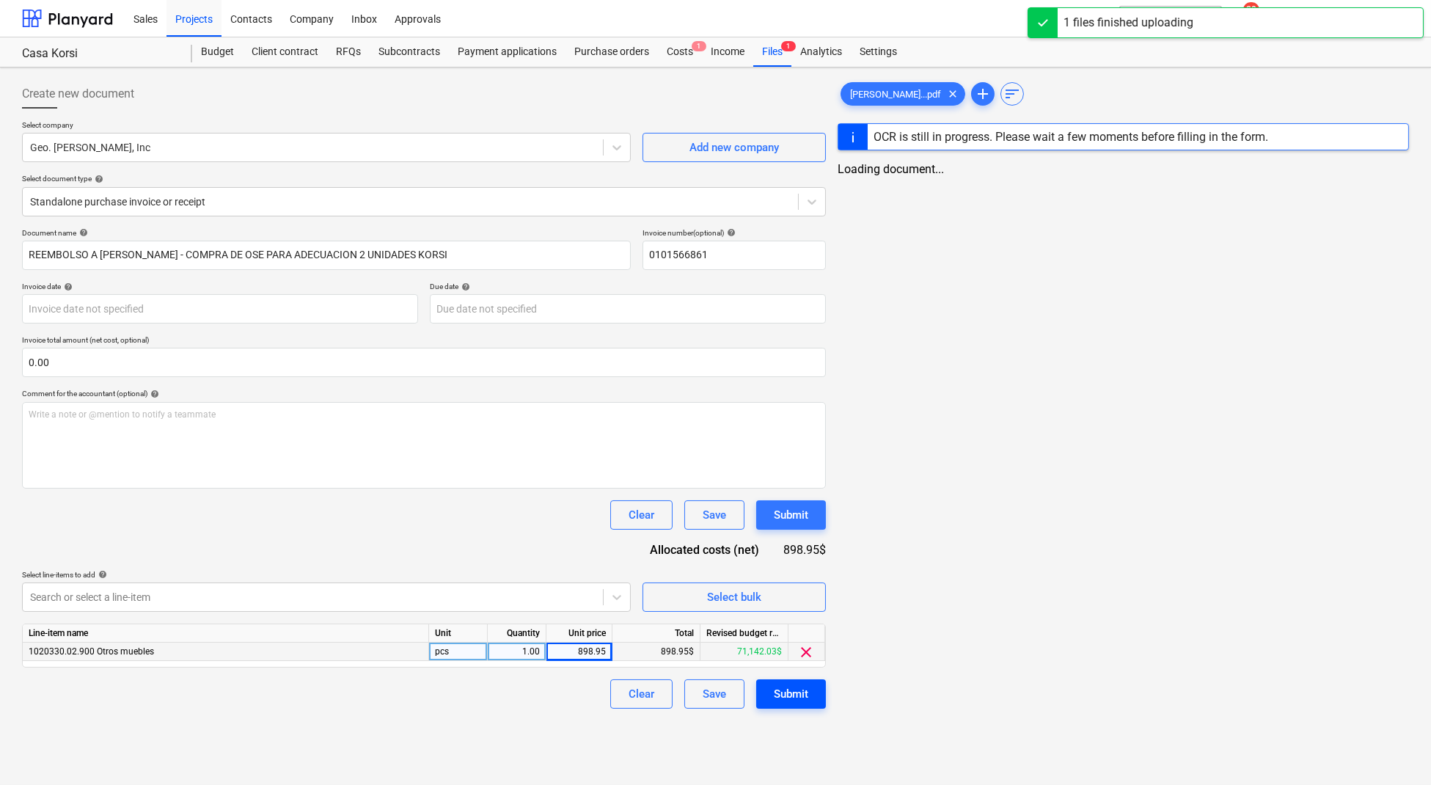
click at [792, 692] on div "Submit" at bounding box center [791, 693] width 34 height 19
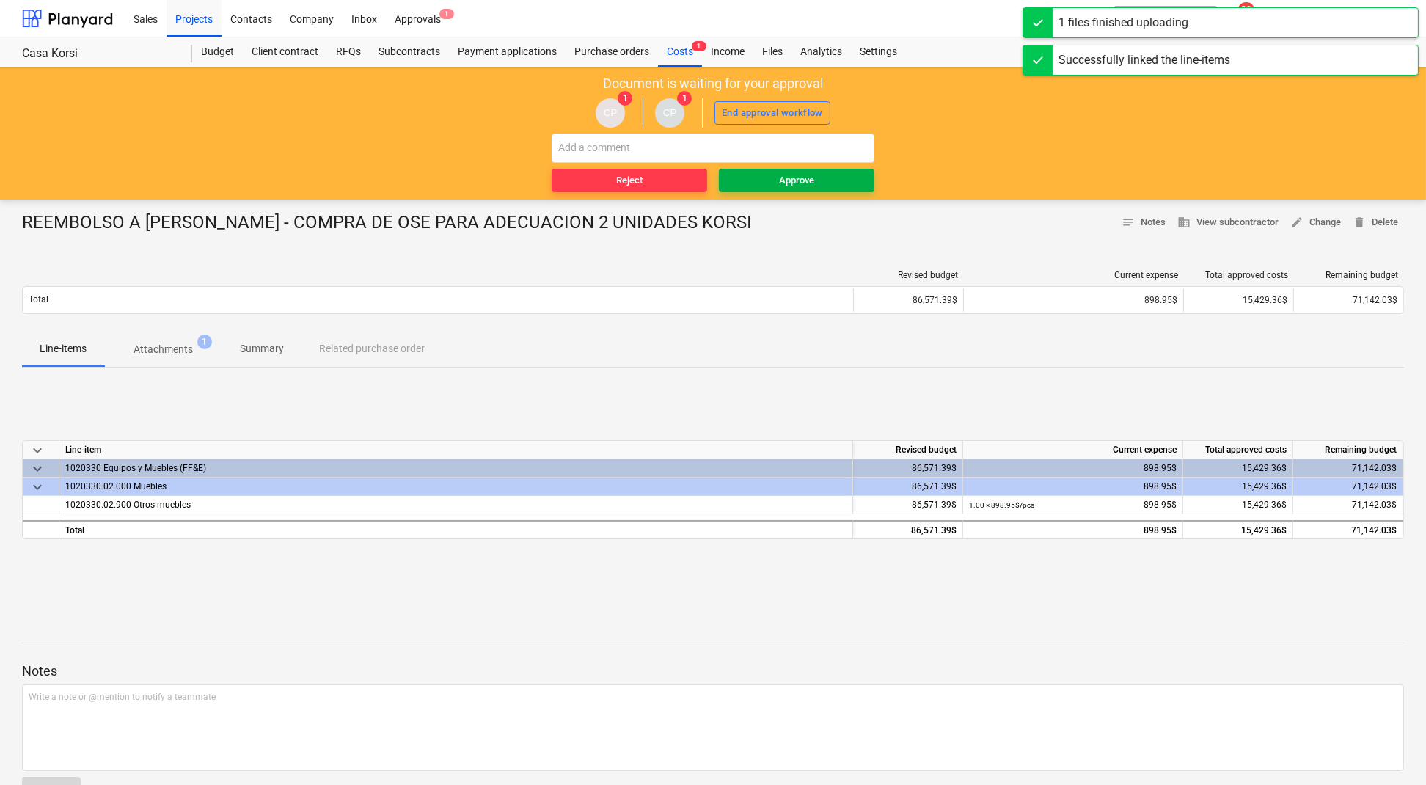
click at [821, 184] on span "Approve" at bounding box center [797, 180] width 144 height 17
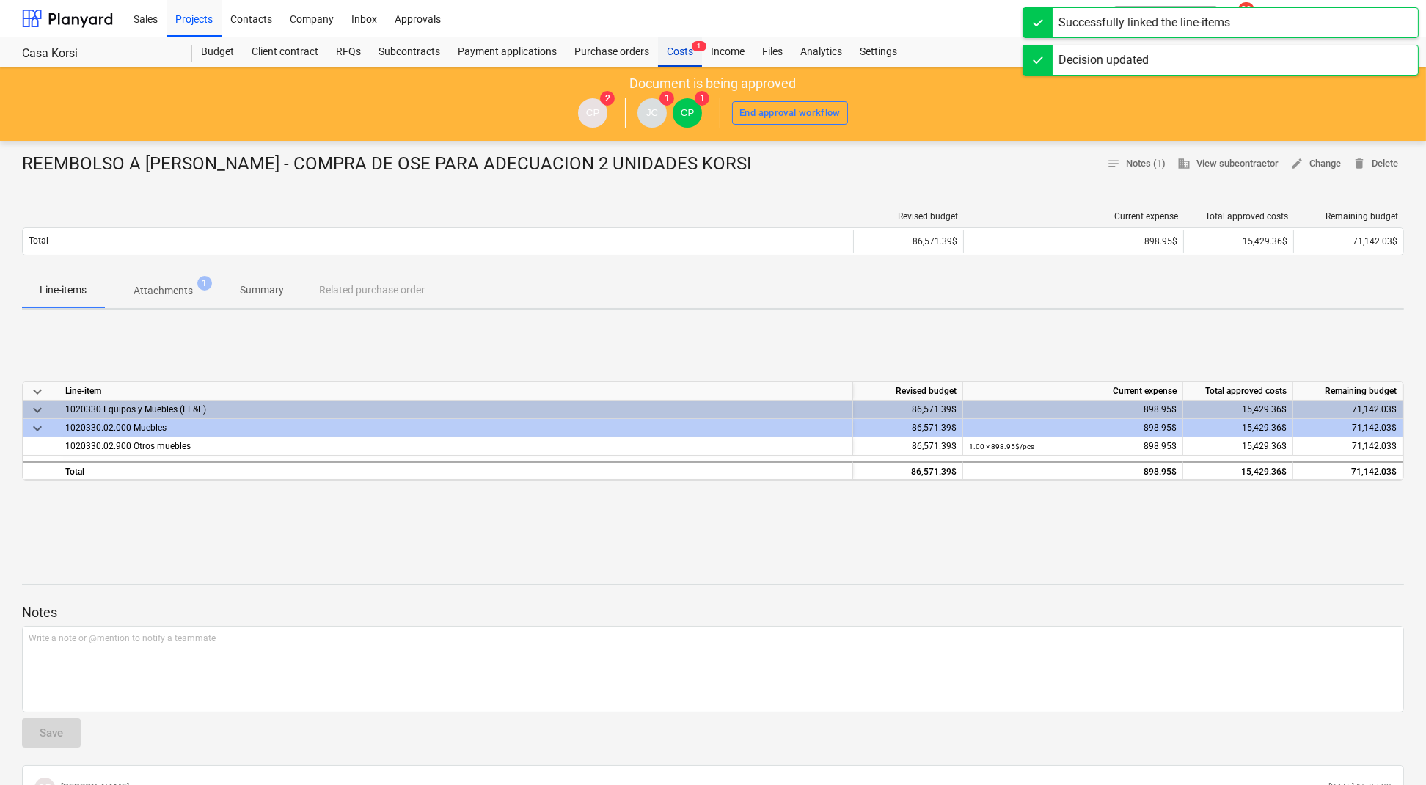
click at [684, 49] on div "Costs 1" at bounding box center [680, 51] width 44 height 29
